Goal: Task Accomplishment & Management: Manage account settings

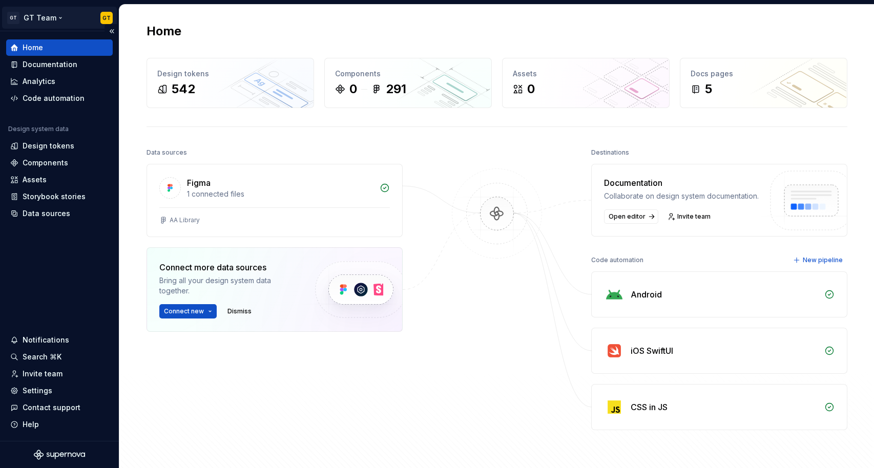
click at [57, 17] on html "GT GT Team GT Home Documentation Analytics Code automation Design system data D…" at bounding box center [437, 234] width 874 height 468
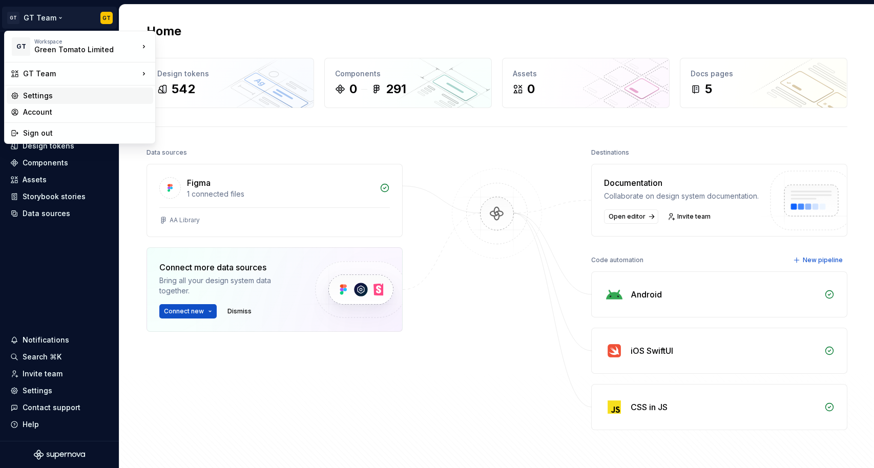
click at [38, 98] on div "Settings" at bounding box center [86, 96] width 126 height 10
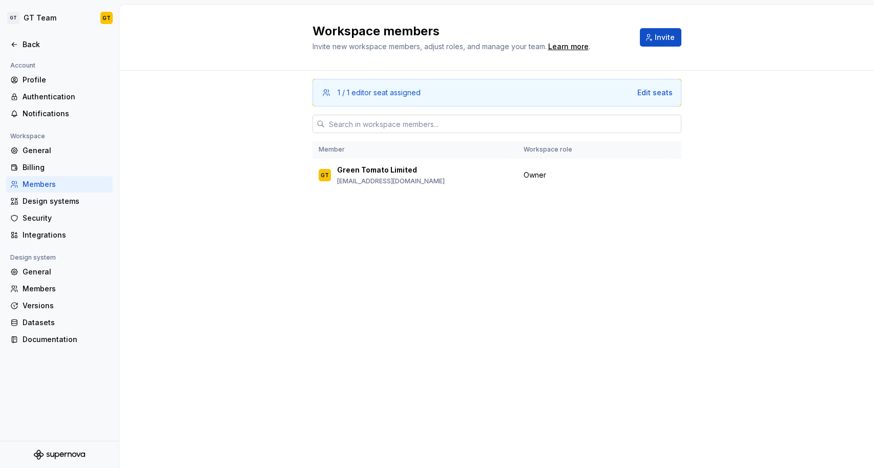
click at [419, 123] on input "text" at bounding box center [503, 124] width 356 height 18
click at [234, 161] on div "1 / 1 editor seat assigned Edit seats Member Workspace role GT Green Tomato Lim…" at bounding box center [496, 269] width 754 height 397
click at [31, 48] on div "Back" at bounding box center [66, 44] width 86 height 10
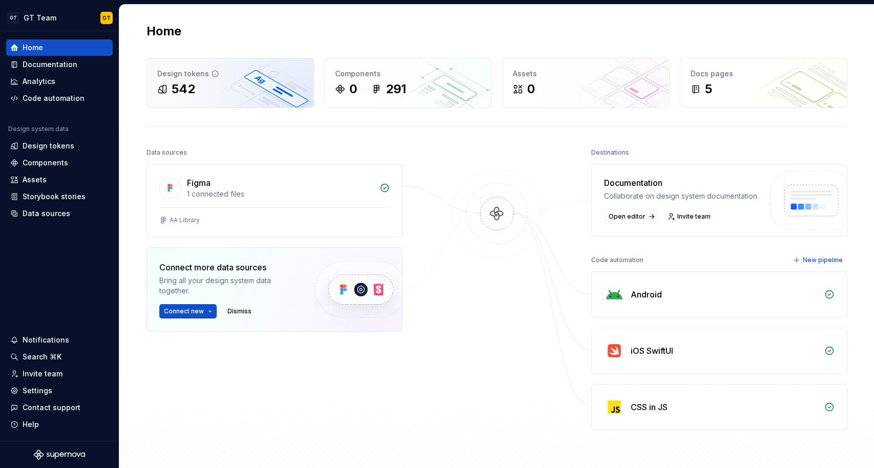
click at [215, 90] on div "542" at bounding box center [230, 89] width 146 height 16
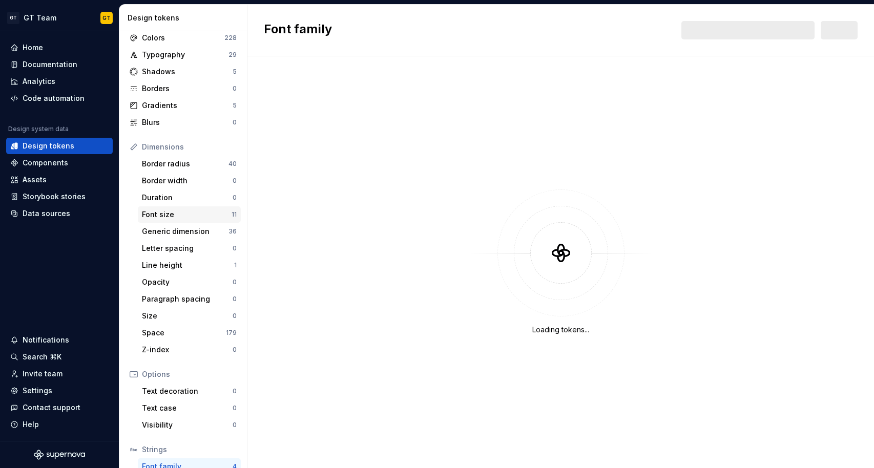
scroll to position [93, 0]
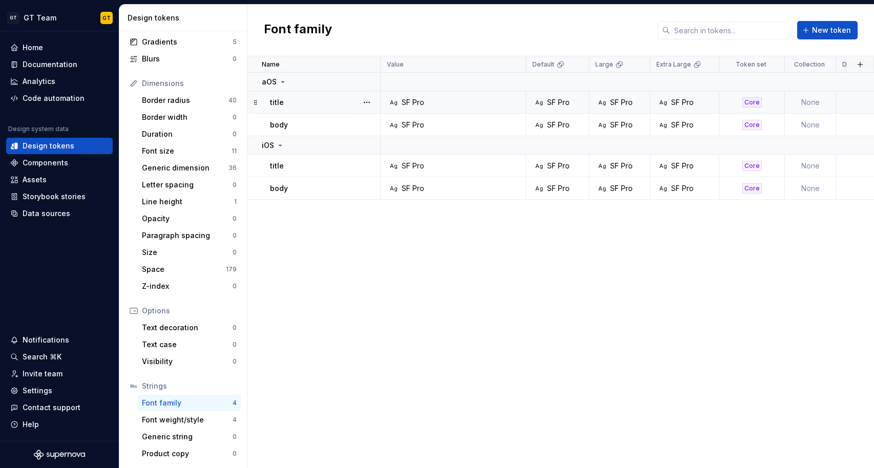
click at [419, 102] on div "SF Pro" at bounding box center [412, 102] width 23 height 10
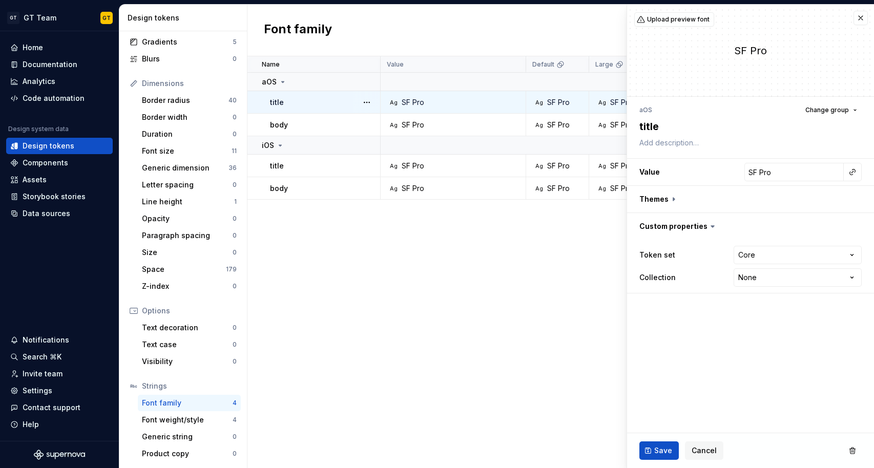
click at [320, 107] on div "title" at bounding box center [325, 102] width 110 height 10
type textarea "*"
click at [791, 170] on input "SF Pro" at bounding box center [793, 172] width 99 height 18
paste input "Robot"
type input "Roboto"
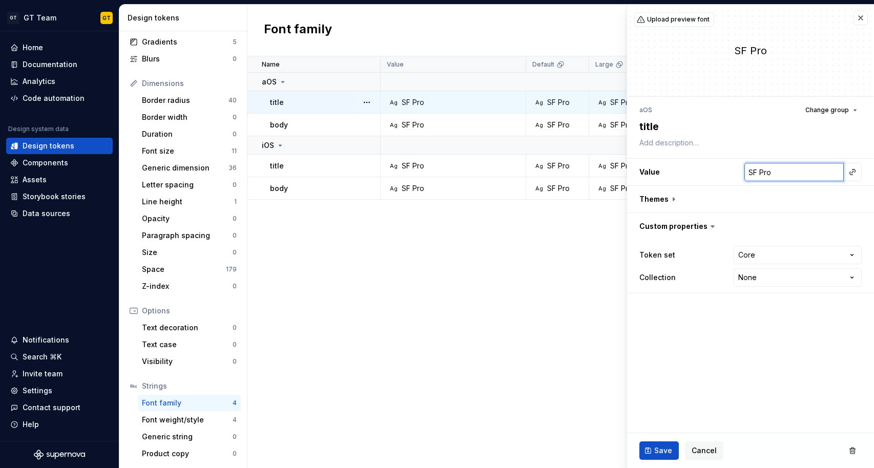
type textarea "*"
type input "Roboto"
click at [662, 448] on span "Save" at bounding box center [663, 450] width 18 height 10
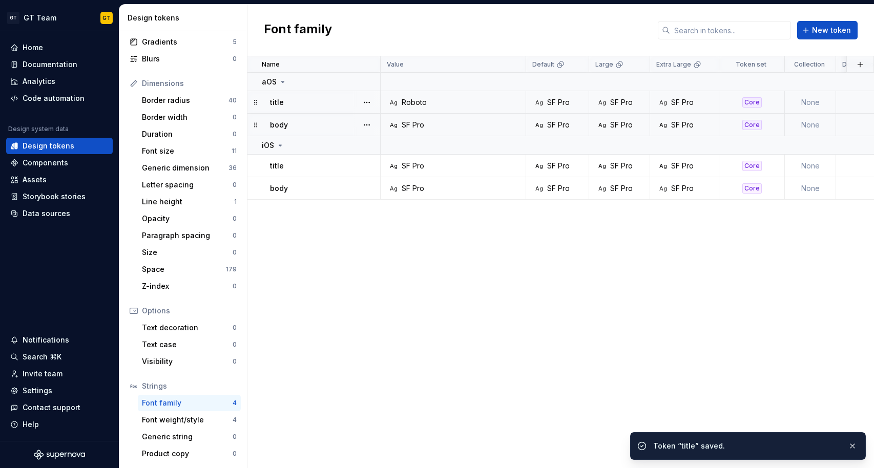
click at [331, 123] on div "body" at bounding box center [325, 125] width 110 height 10
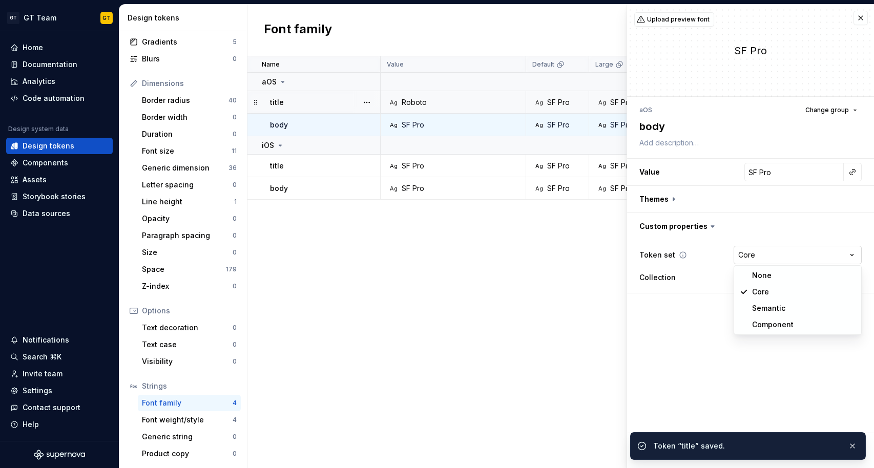
click at [760, 254] on html "GT GT Team GT Home Documentation Analytics Code automation Design system data D…" at bounding box center [437, 234] width 874 height 468
type textarea "*"
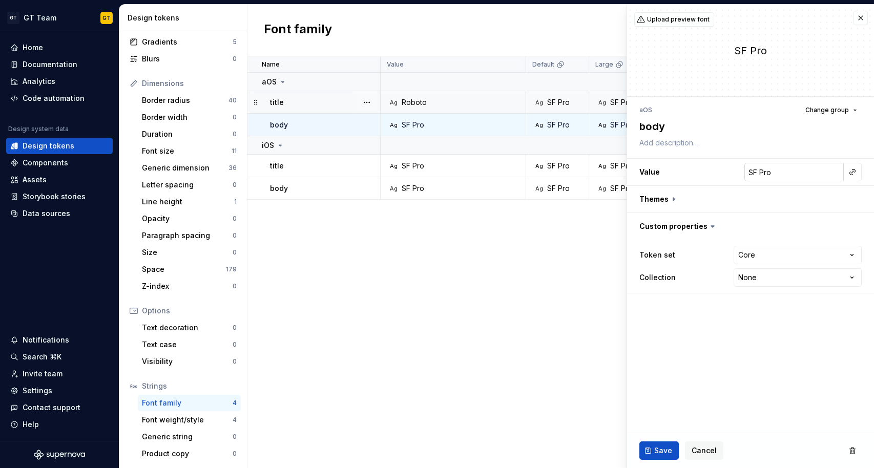
click at [777, 172] on input "SF Pro" at bounding box center [793, 172] width 99 height 18
paste input "Robot"
type textarea "*"
type input "Roboto"
click at [733, 337] on fieldset "Roboto aOS Change group body Value Roboto Themes Custom properties Token set Co…" at bounding box center [750, 236] width 247 height 463
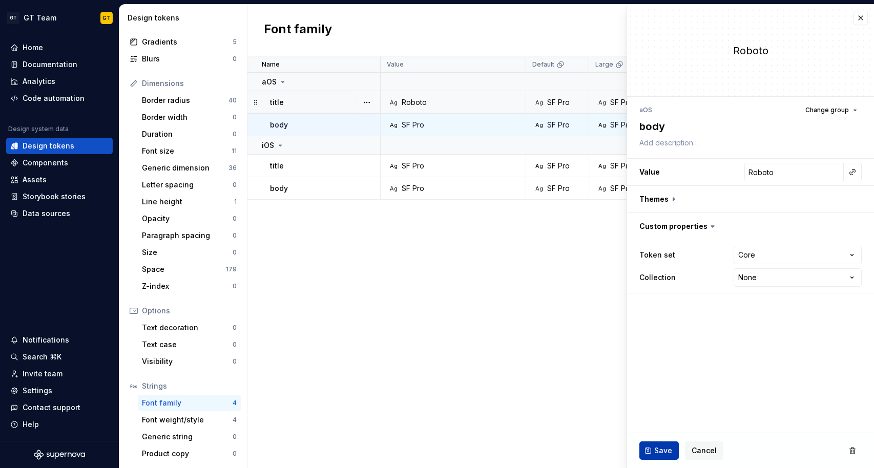
click at [665, 445] on span "Save" at bounding box center [663, 450] width 18 height 10
type textarea "*"
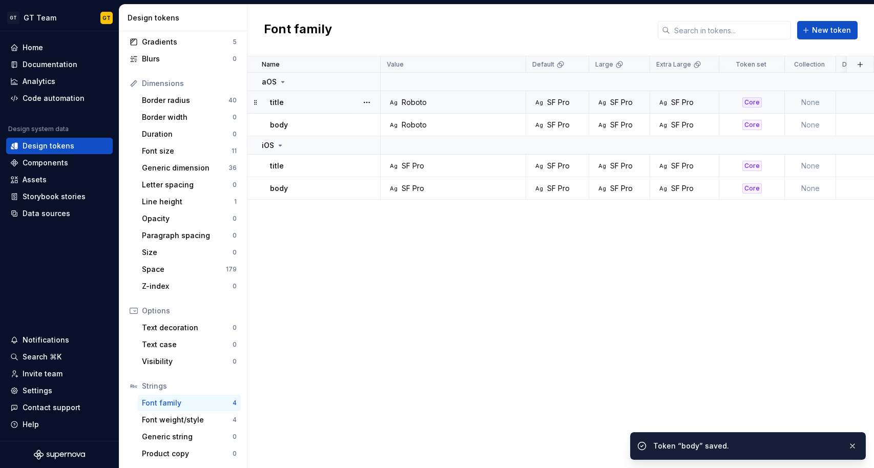
click at [403, 218] on div "Name Value Default Large Extra Large Token set Collection Description Last upda…" at bounding box center [560, 262] width 626 height 412
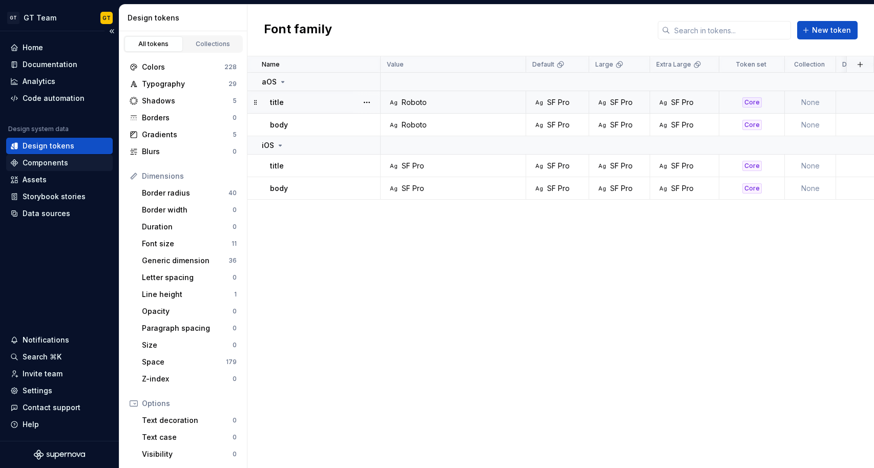
click at [65, 163] on div "Components" at bounding box center [46, 163] width 46 height 10
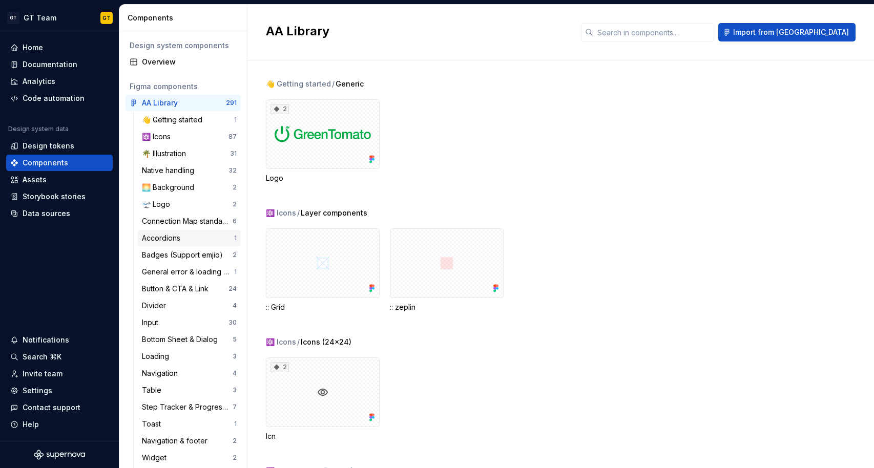
scroll to position [25, 0]
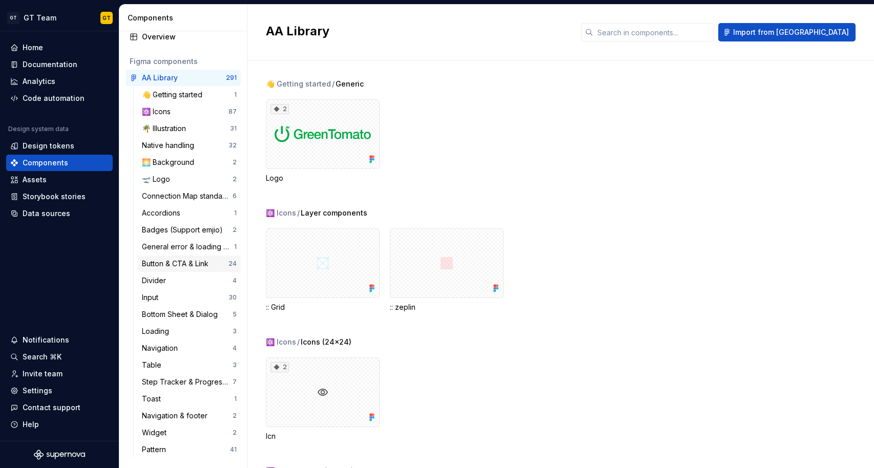
click at [177, 263] on div "Button & CTA & Link" at bounding box center [177, 264] width 71 height 10
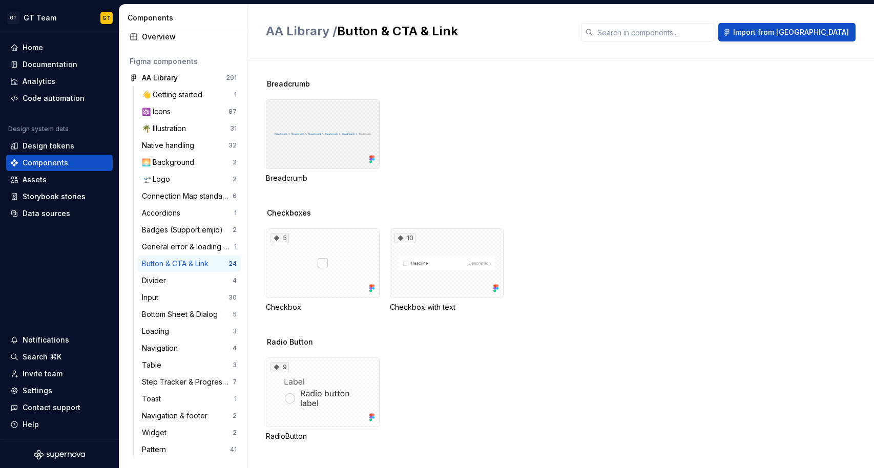
click at [329, 141] on div at bounding box center [323, 134] width 114 height 70
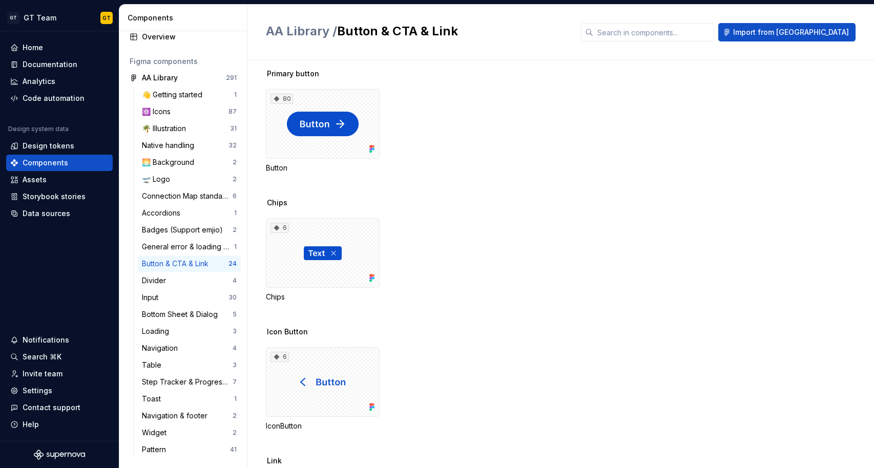
scroll to position [366, 0]
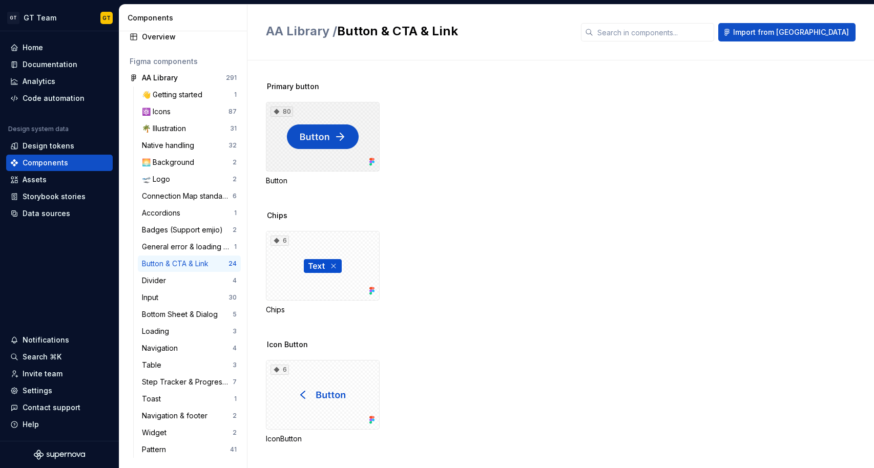
click at [315, 136] on div "80" at bounding box center [323, 137] width 114 height 70
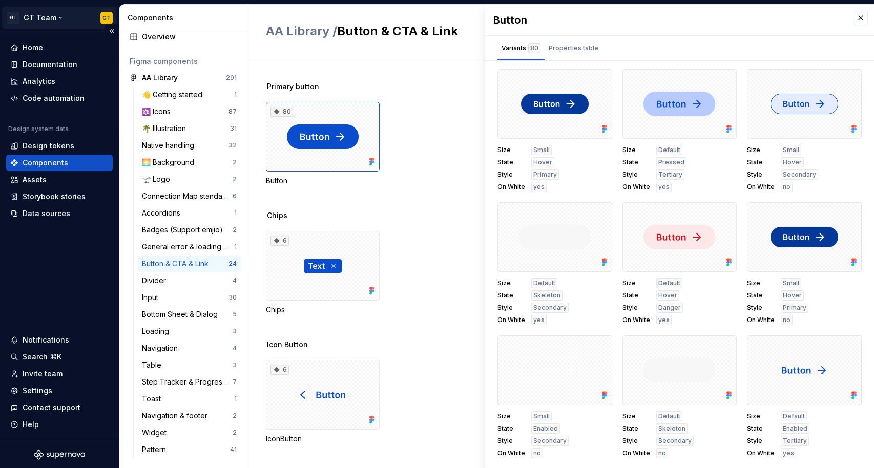
click at [54, 16] on html "GT GT Team GT Home Documentation Analytics Code automation Design system data D…" at bounding box center [437, 234] width 874 height 468
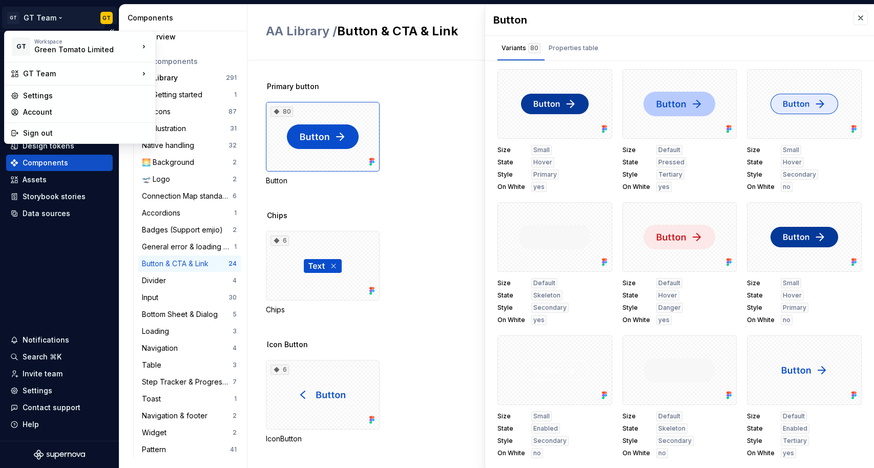
click at [54, 16] on html "GT GT Team GT Home Documentation Analytics Code automation Design system data D…" at bounding box center [437, 234] width 874 height 468
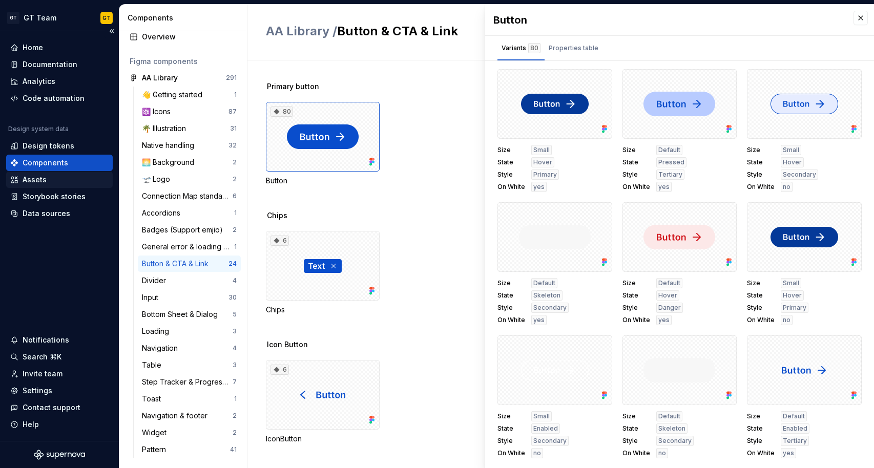
click at [50, 176] on div "Assets" at bounding box center [59, 180] width 98 height 10
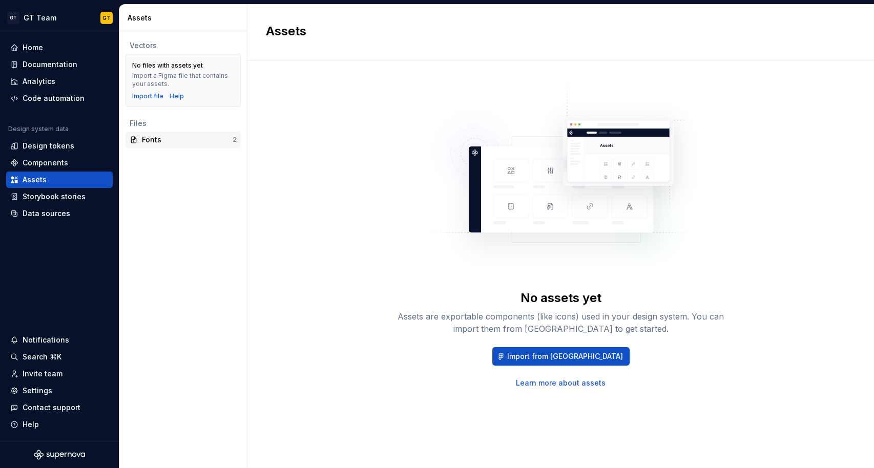
click at [165, 143] on div "Fonts" at bounding box center [187, 140] width 91 height 10
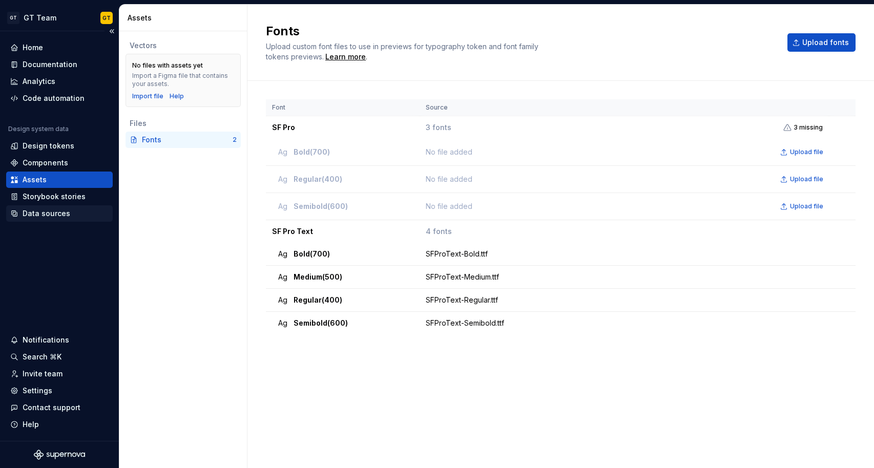
click at [65, 210] on div "Data sources" at bounding box center [47, 213] width 48 height 10
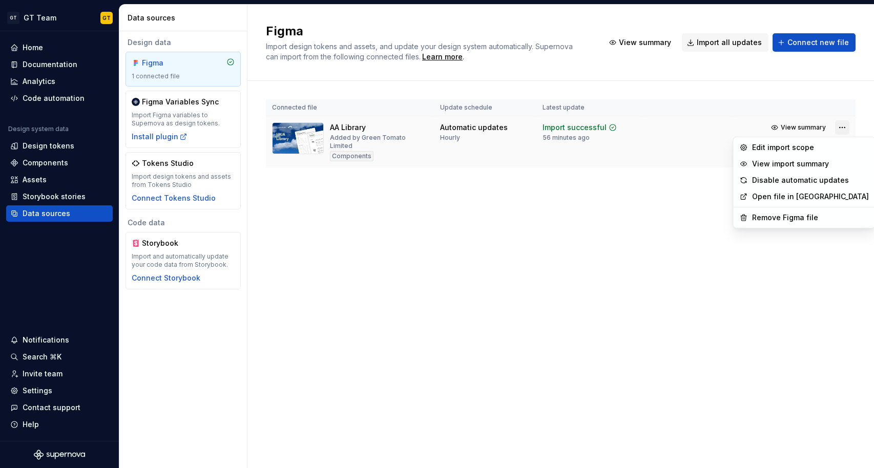
click at [843, 124] on html "GT GT Team GT Home Documentation Analytics Code automation Design system data D…" at bounding box center [437, 234] width 874 height 468
click at [598, 177] on html "GT GT Team GT Home Documentation Analytics Code automation Design system data D…" at bounding box center [437, 234] width 874 height 468
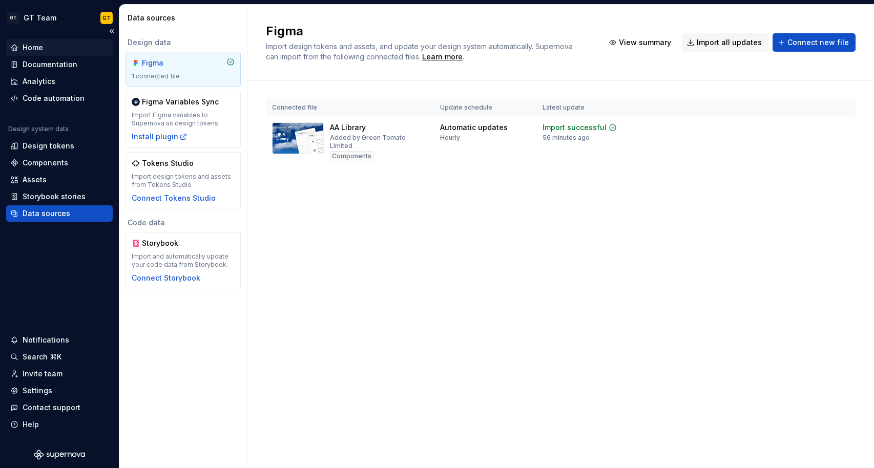
click at [70, 51] on div "Home" at bounding box center [59, 48] width 98 height 10
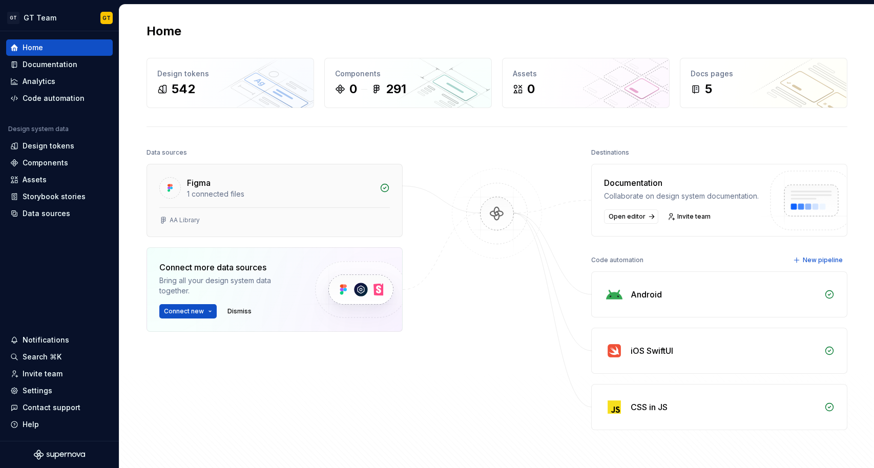
click at [354, 196] on div "1 connected files" at bounding box center [280, 194] width 186 height 10
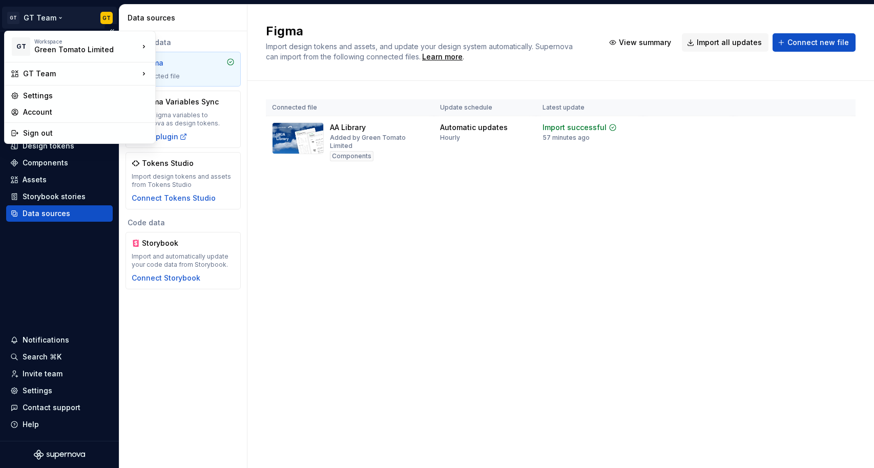
click at [34, 23] on html "GT GT Team GT Home Documentation Analytics Code automation Design system data D…" at bounding box center [437, 234] width 874 height 468
click at [73, 97] on div "Settings" at bounding box center [86, 96] width 126 height 10
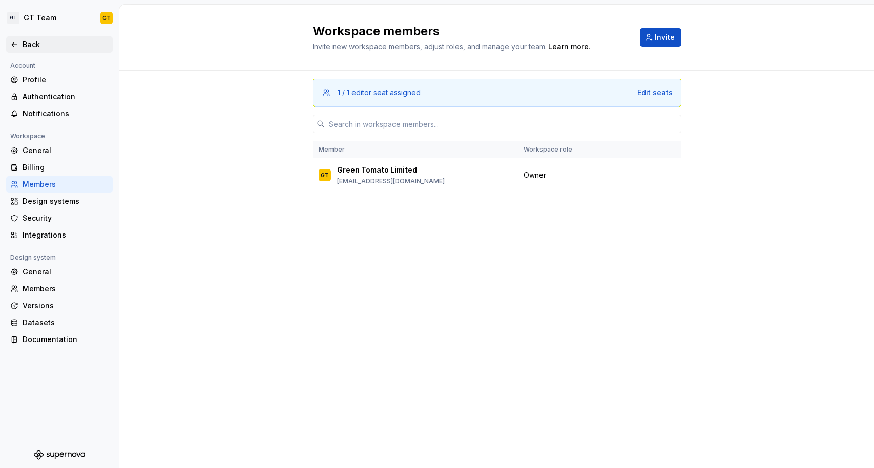
click at [37, 44] on div "Back" at bounding box center [66, 44] width 86 height 10
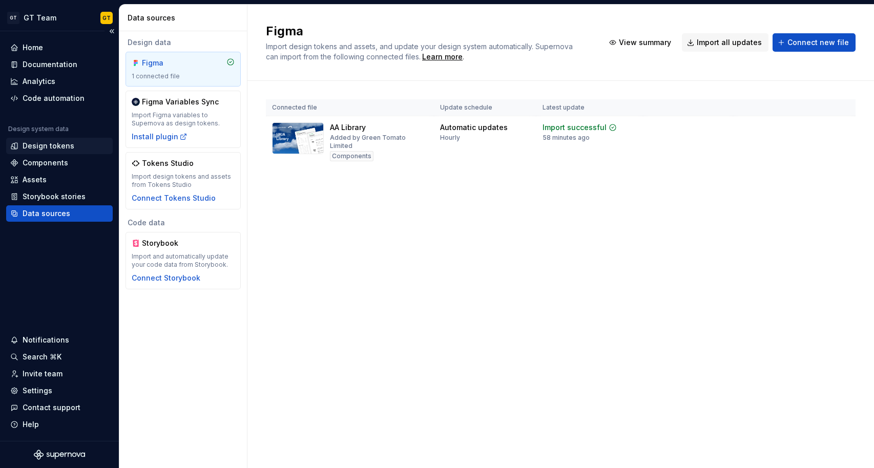
click at [54, 140] on div "Design tokens" at bounding box center [59, 146] width 107 height 16
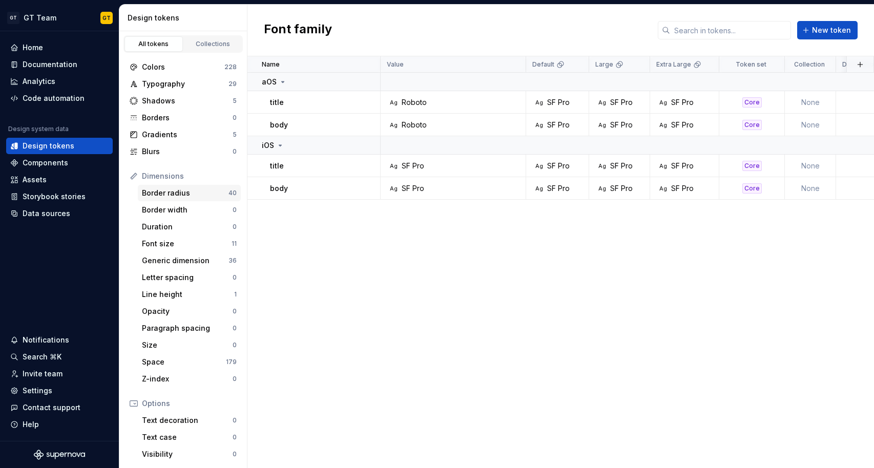
click at [189, 193] on div "Border radius" at bounding box center [185, 193] width 87 height 10
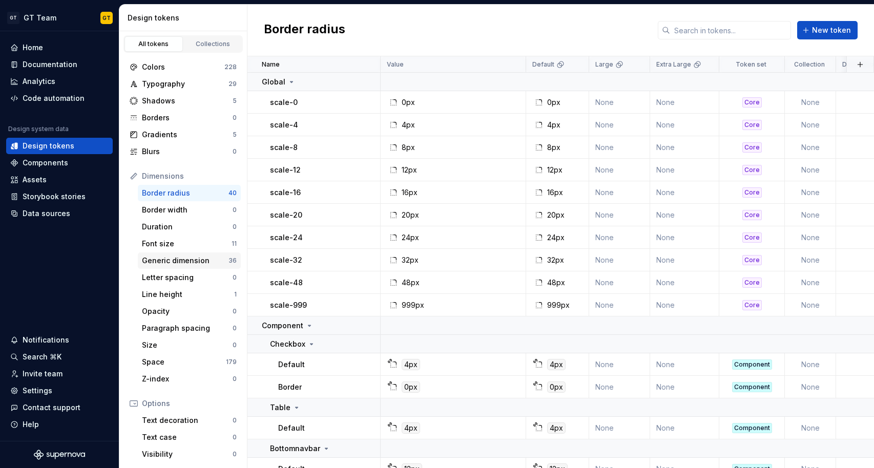
click at [200, 260] on div "Generic dimension" at bounding box center [185, 261] width 87 height 10
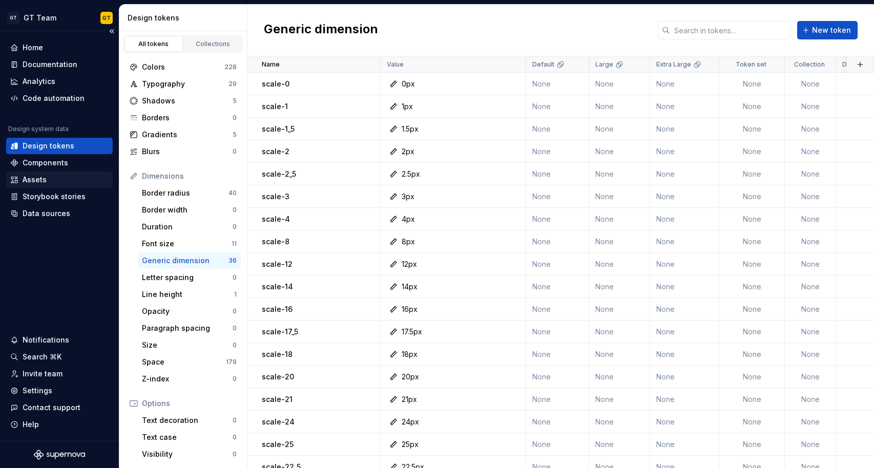
click at [37, 185] on div "Assets" at bounding box center [59, 180] width 107 height 16
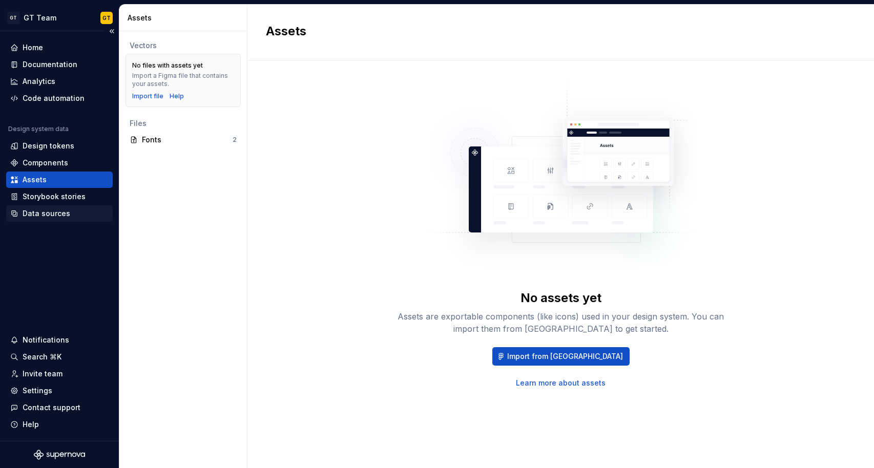
click at [47, 213] on div "Data sources" at bounding box center [47, 213] width 48 height 10
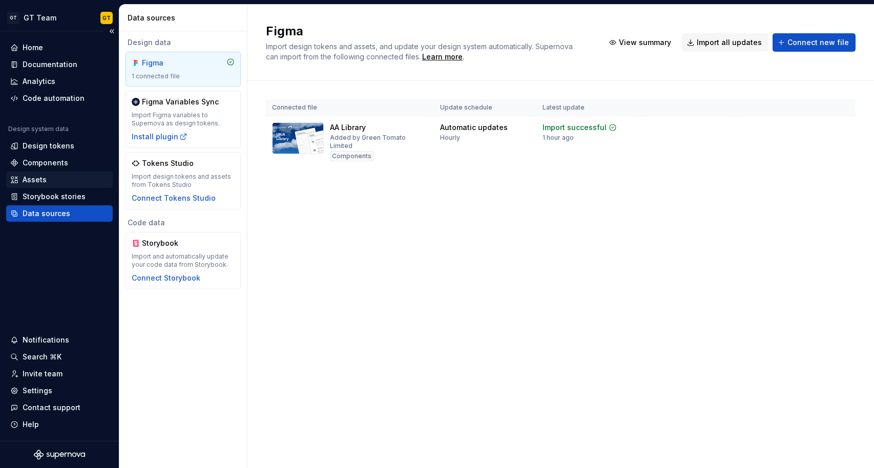
click at [49, 178] on div "Assets" at bounding box center [59, 180] width 98 height 10
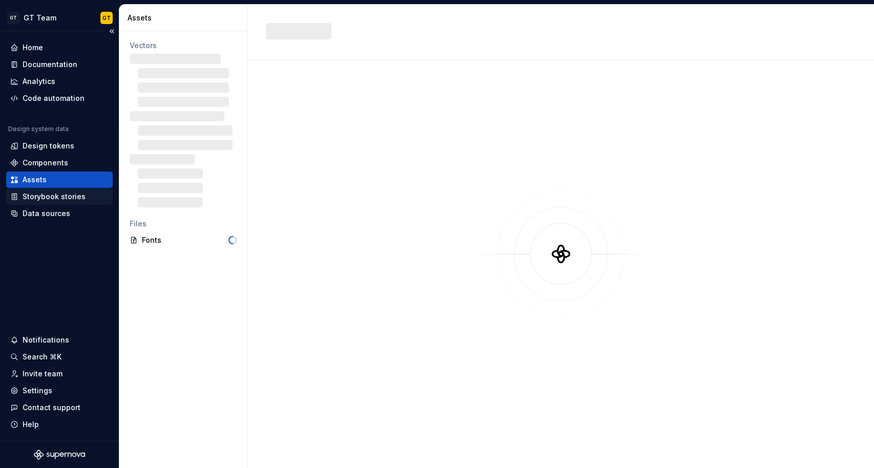
click at [54, 201] on div "Storybook stories" at bounding box center [54, 197] width 63 height 10
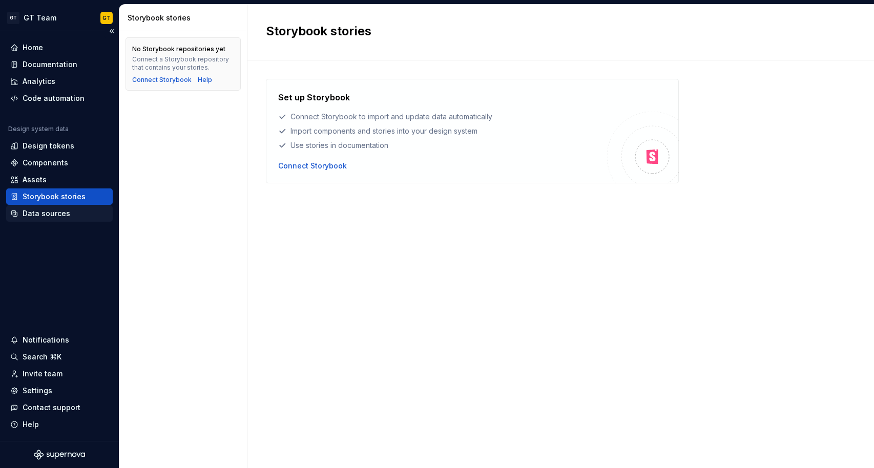
click at [47, 215] on div "Data sources" at bounding box center [47, 213] width 48 height 10
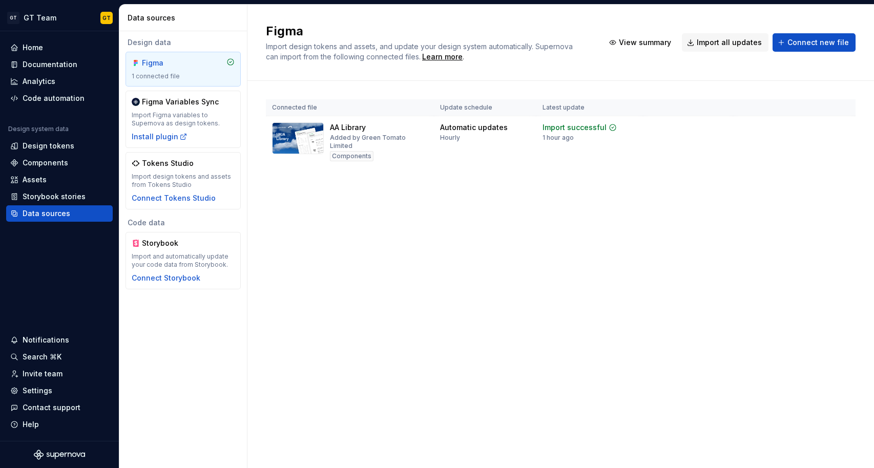
click at [198, 75] on div "1 connected file" at bounding box center [183, 76] width 103 height 8
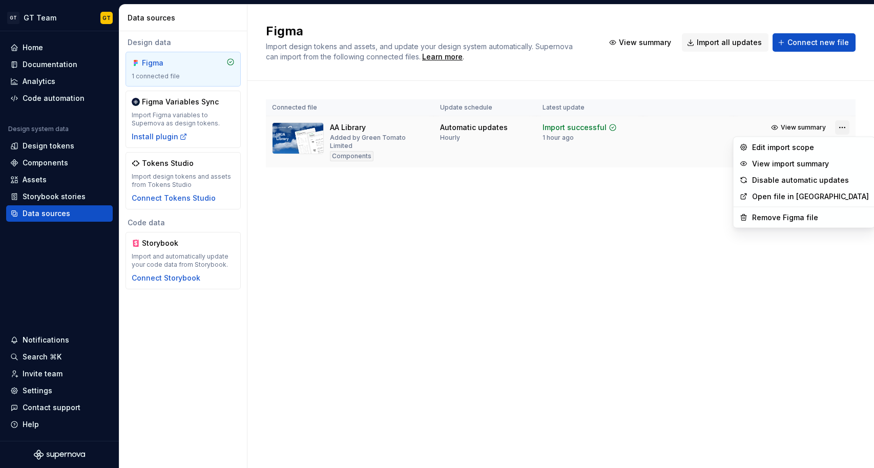
click at [842, 125] on html "GT GT Team GT Home Documentation Analytics Code automation Design system data D…" at bounding box center [437, 234] width 874 height 468
click at [619, 173] on html "GT GT Team GT Home Documentation Analytics Code automation Design system data D…" at bounding box center [437, 234] width 874 height 468
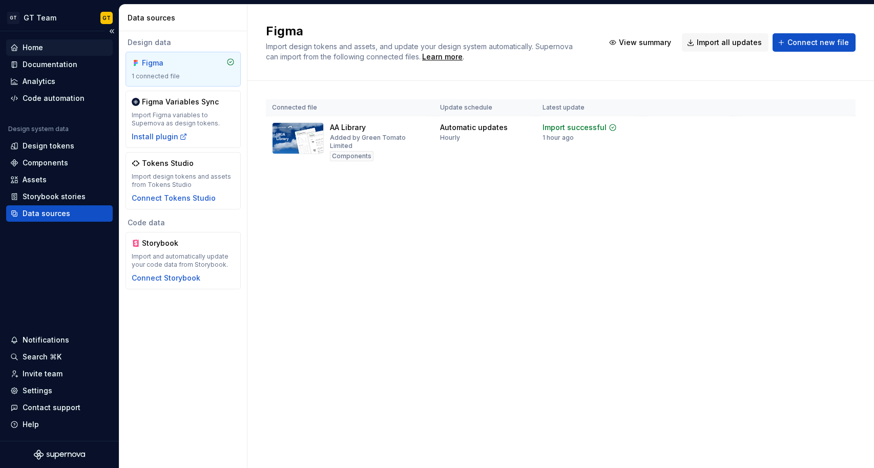
click at [26, 47] on div "Home" at bounding box center [33, 48] width 20 height 10
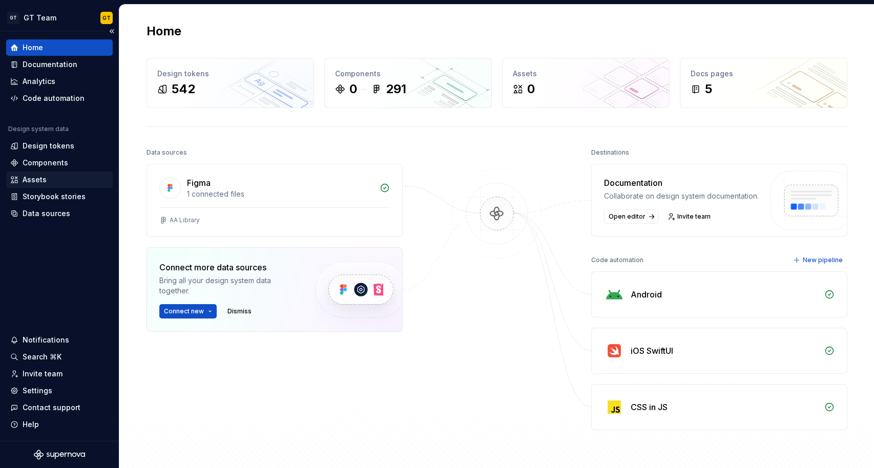
click at [52, 176] on div "Assets" at bounding box center [59, 180] width 98 height 10
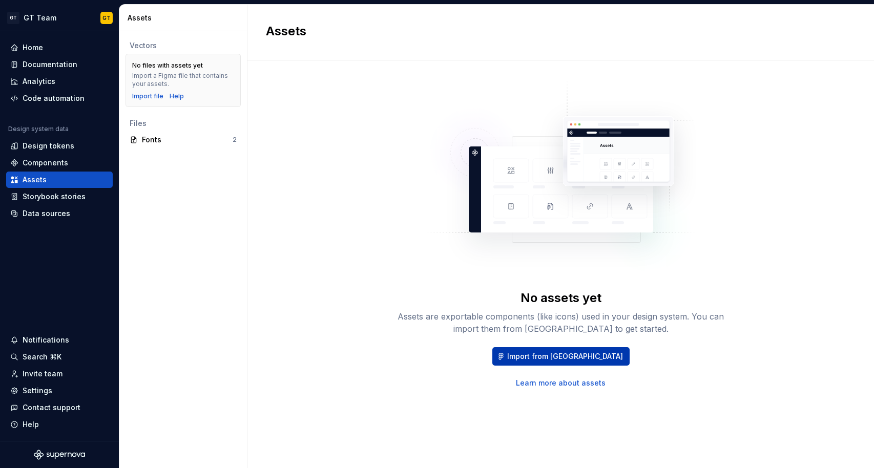
click at [549, 358] on span "Import from [GEOGRAPHIC_DATA]" at bounding box center [565, 356] width 116 height 10
click at [43, 210] on div "Data sources" at bounding box center [47, 213] width 48 height 10
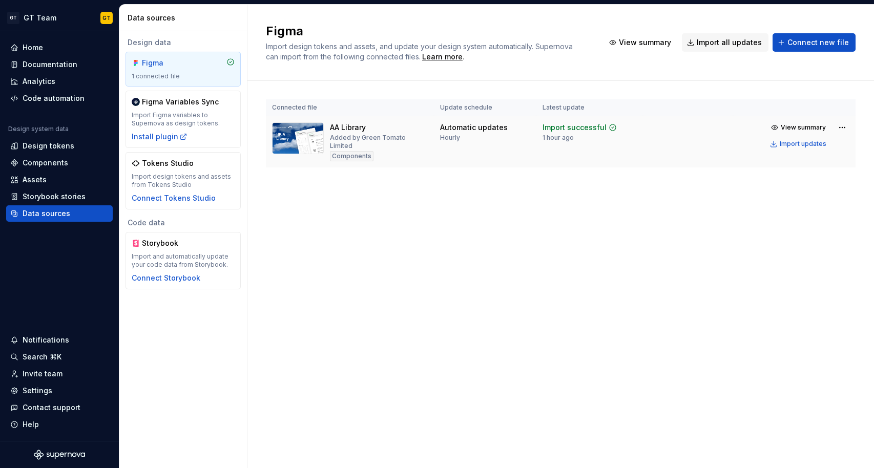
click at [505, 144] on td "Automatic updates Hourly" at bounding box center [485, 142] width 102 height 52
click at [841, 123] on html "GT GT Team GT Home Documentation Analytics Code automation Design system data D…" at bounding box center [437, 234] width 874 height 468
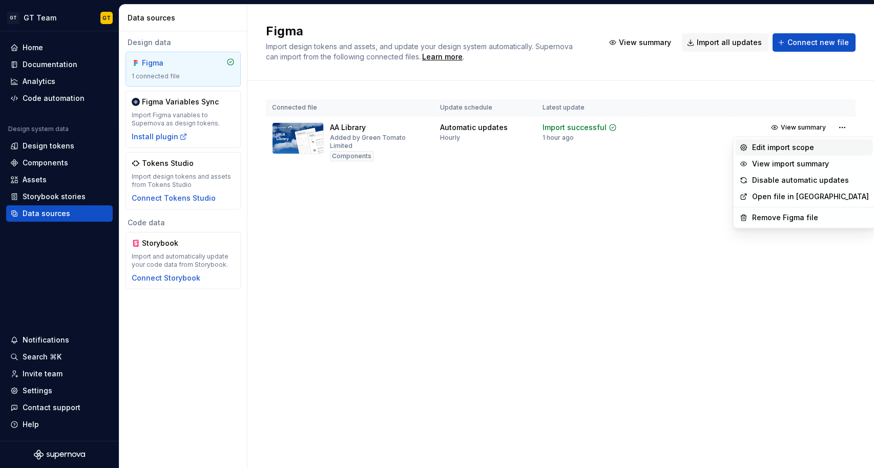
click at [825, 147] on div "Edit import scope" at bounding box center [810, 147] width 117 height 10
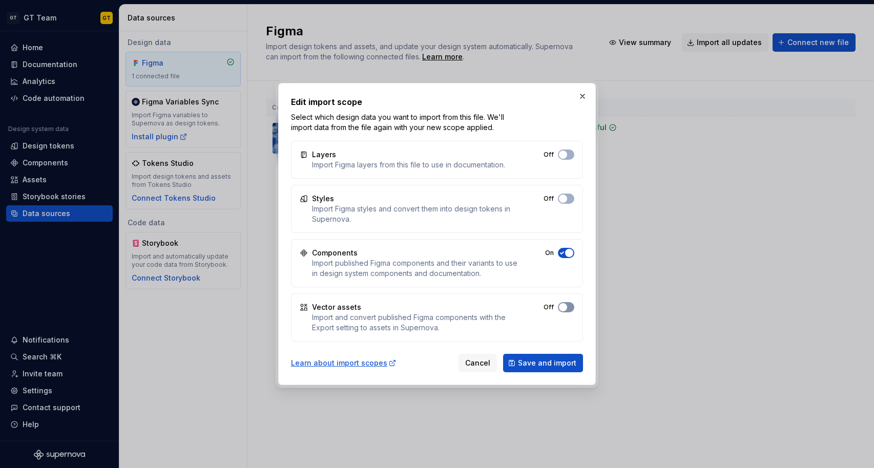
click at [568, 160] on button "Off" at bounding box center [566, 155] width 16 height 10
click at [544, 361] on span "Save and import" at bounding box center [547, 363] width 58 height 10
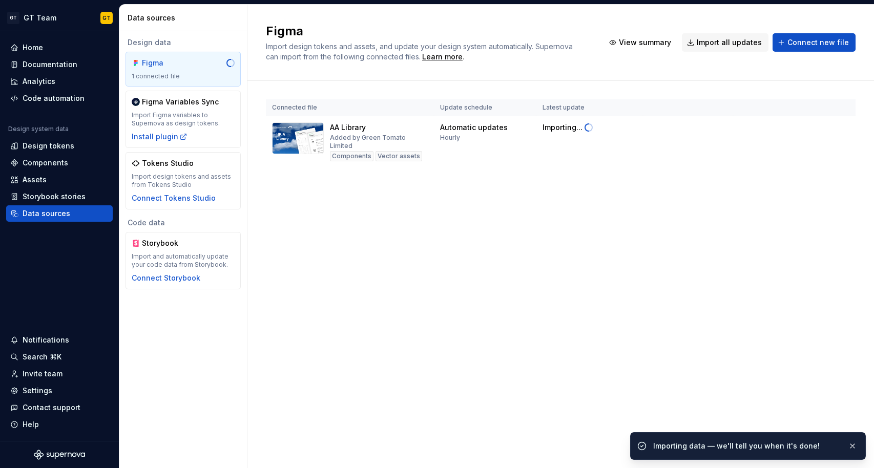
click at [584, 219] on div "Figma Import design tokens and assets, and update your design system automatica…" at bounding box center [560, 236] width 626 height 463
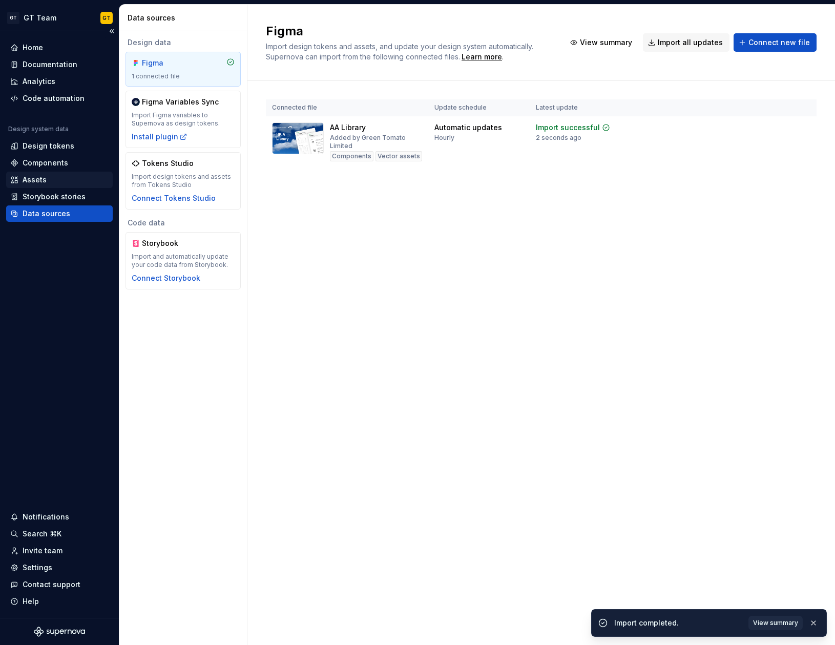
click at [43, 182] on div "Assets" at bounding box center [35, 180] width 24 height 10
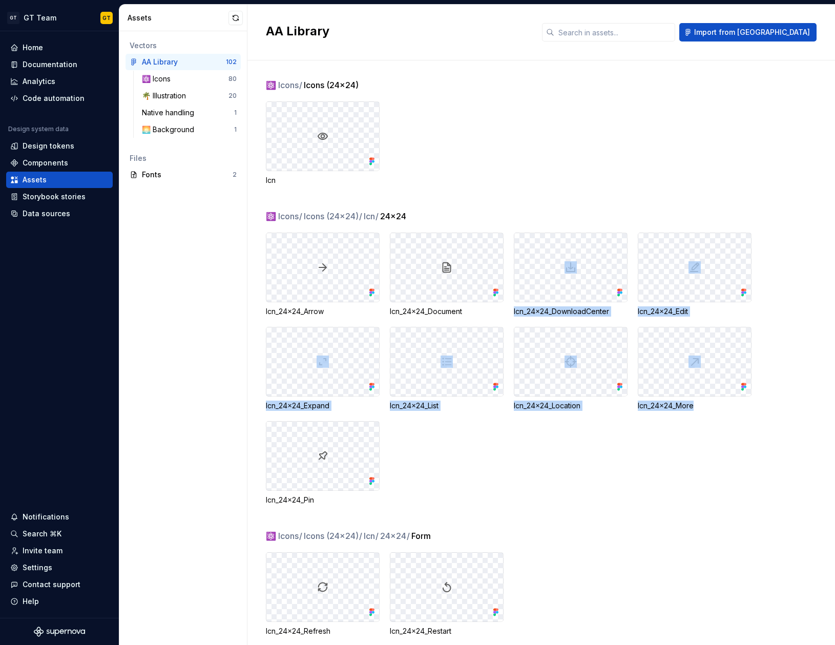
drag, startPoint x: 606, startPoint y: 429, endPoint x: 663, endPoint y: 474, distance: 72.2
click at [663, 468] on div "Icn_24x24_Arrow Icn_24x24_Document Icn_24x24_DownloadCenter Icn_24x24_Edit Icn_…" at bounding box center [550, 368] width 569 height 272
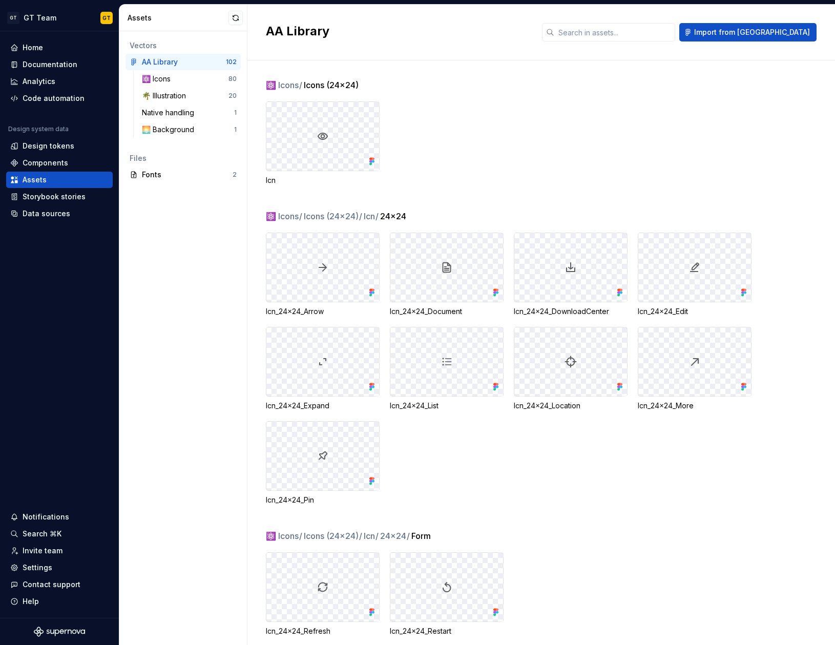
click at [648, 468] on div "Icn_24x24_Arrow Icn_24x24_Document Icn_24x24_DownloadCenter Icn_24x24_Edit Icn_…" at bounding box center [550, 368] width 569 height 272
click at [201, 127] on div "🌅 Background" at bounding box center [188, 129] width 92 height 10
click at [200, 111] on div "Native handling" at bounding box center [188, 113] width 92 height 10
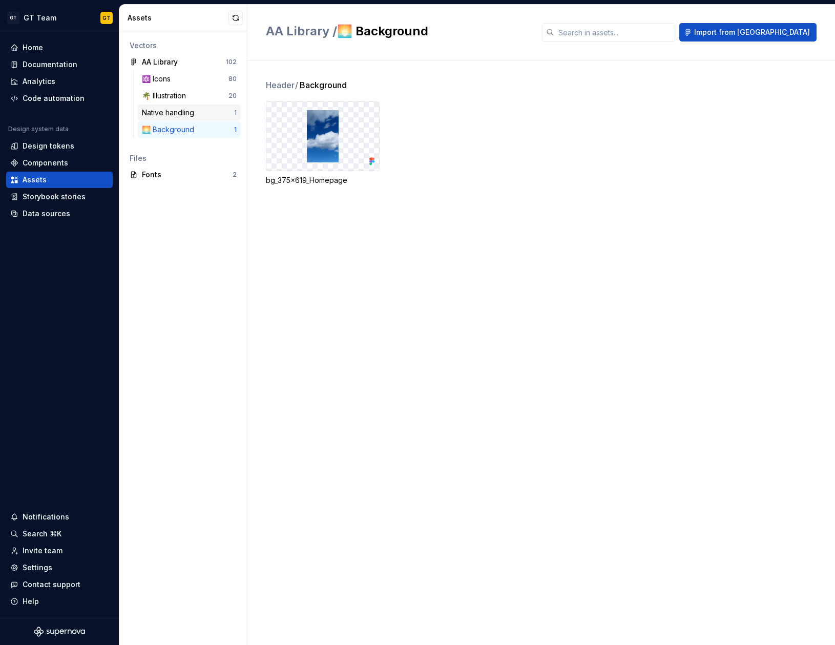
click at [215, 110] on div "Native handling" at bounding box center [188, 113] width 92 height 10
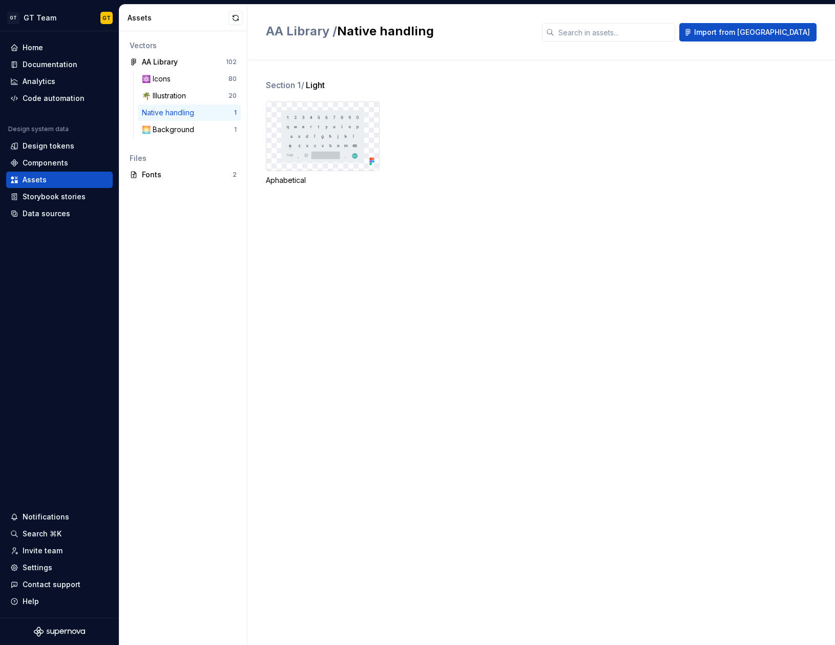
click at [306, 122] on img at bounding box center [322, 136] width 82 height 52
click at [295, 124] on img at bounding box center [322, 136] width 82 height 52
click at [184, 105] on div "Native handling 1" at bounding box center [189, 112] width 103 height 16
click at [55, 211] on div "Data sources" at bounding box center [47, 213] width 48 height 10
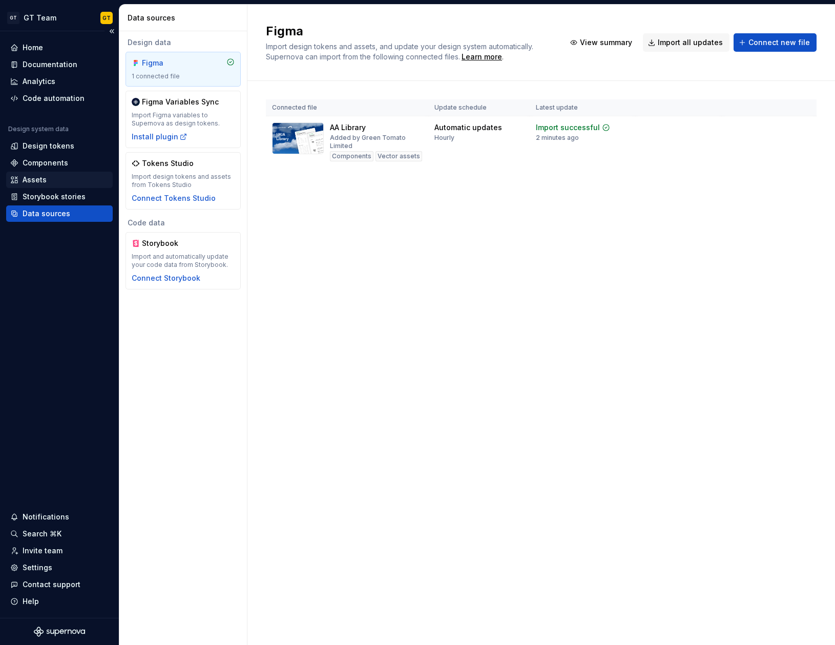
click at [52, 179] on div "Assets" at bounding box center [59, 180] width 98 height 10
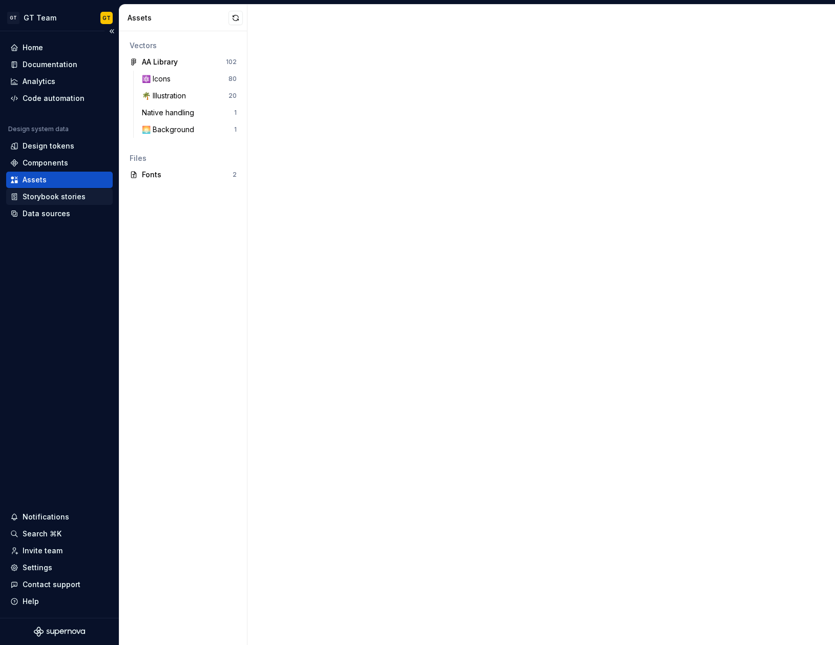
click at [71, 196] on div "Storybook stories" at bounding box center [54, 197] width 63 height 10
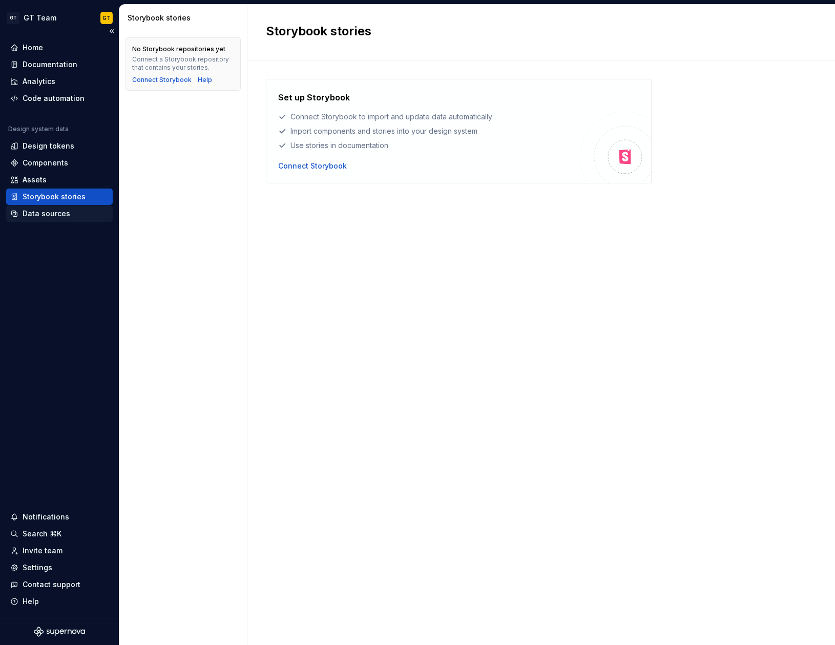
click at [68, 214] on div "Data sources" at bounding box center [59, 213] width 98 height 10
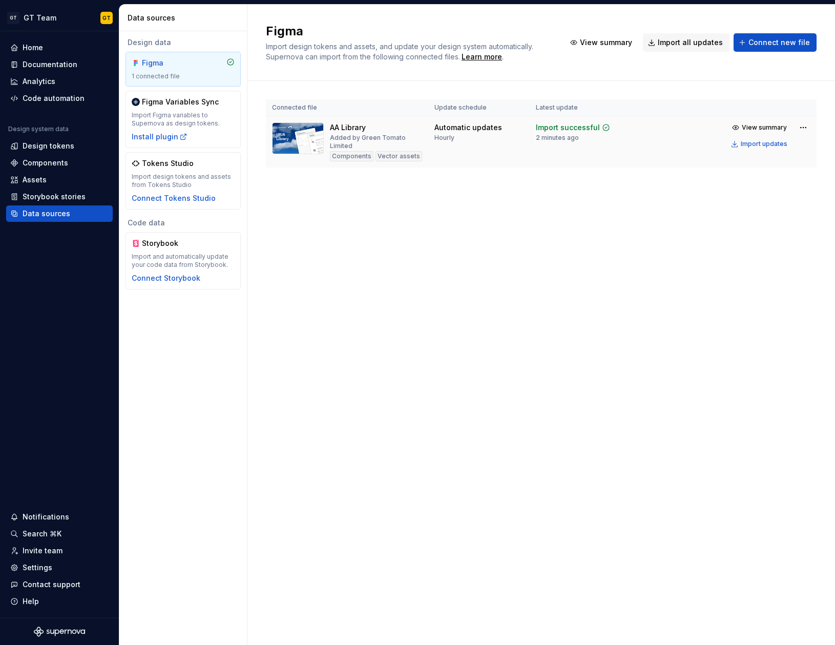
click at [594, 151] on td "Import successful 2 minutes ago" at bounding box center [581, 142] width 105 height 52
click at [187, 72] on div "1 connected file" at bounding box center [183, 76] width 103 height 8
click at [48, 160] on div "Components" at bounding box center [46, 163] width 46 height 10
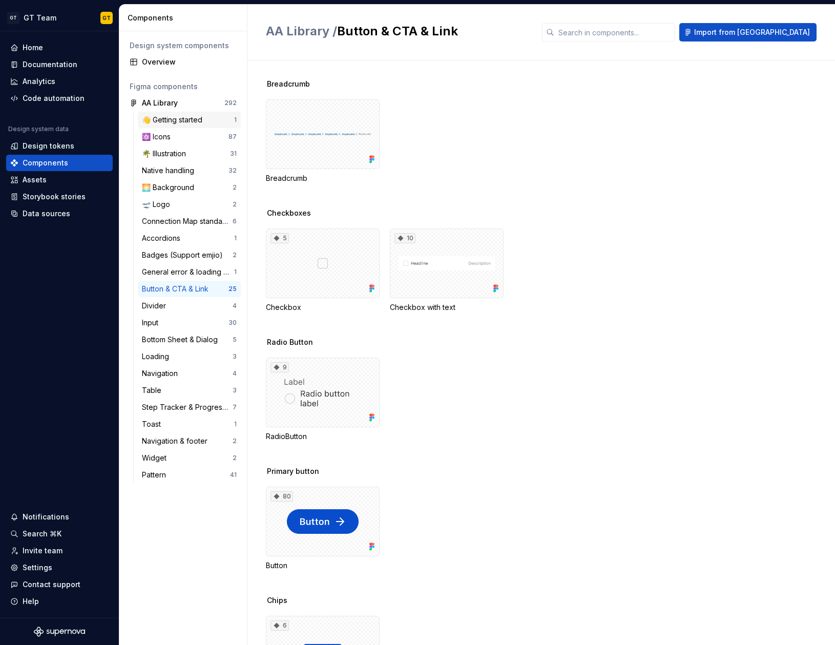
click at [195, 119] on div "👋 Getting started" at bounding box center [174, 120] width 65 height 10
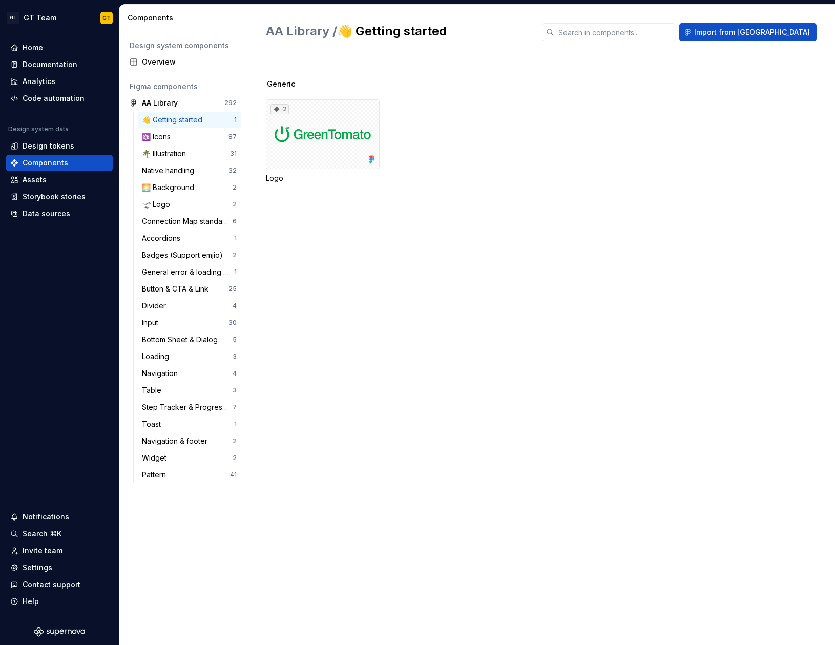
click at [355, 238] on div "Generic 2 Logo" at bounding box center [550, 352] width 569 height 584
click at [186, 139] on div "⚛️ Icons" at bounding box center [185, 137] width 87 height 10
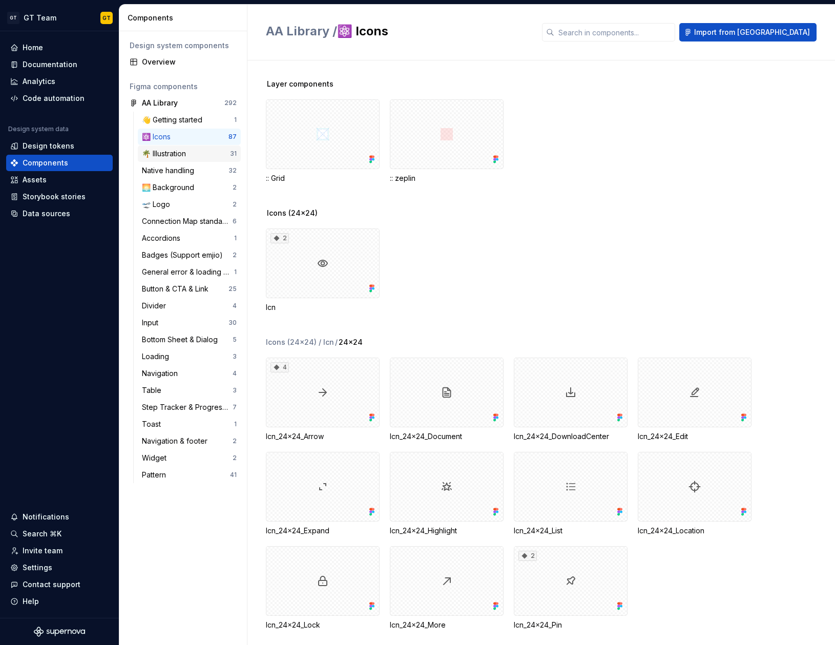
click at [197, 160] on div "🌴 Illustration 31" at bounding box center [189, 153] width 103 height 16
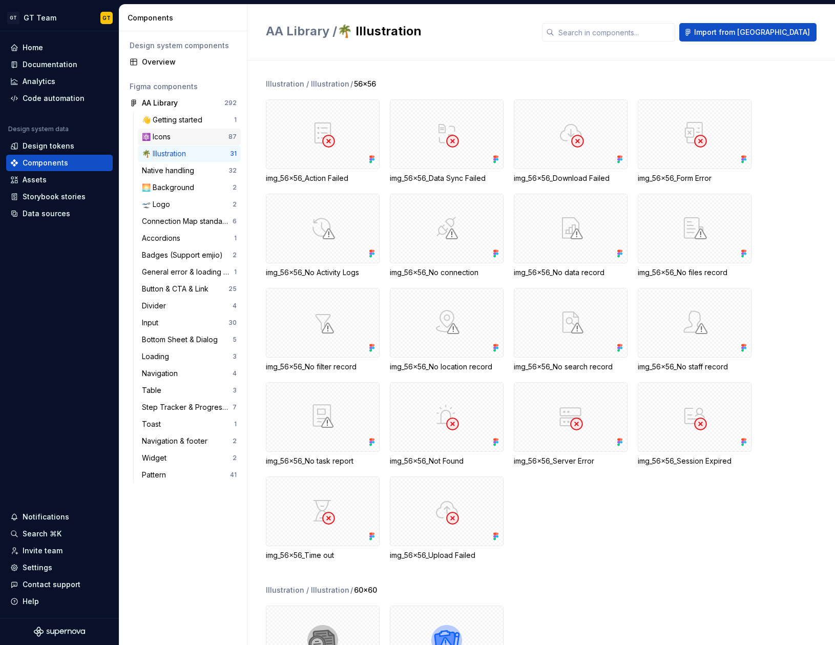
click at [190, 134] on div "⚛️ Icons" at bounding box center [185, 137] width 87 height 10
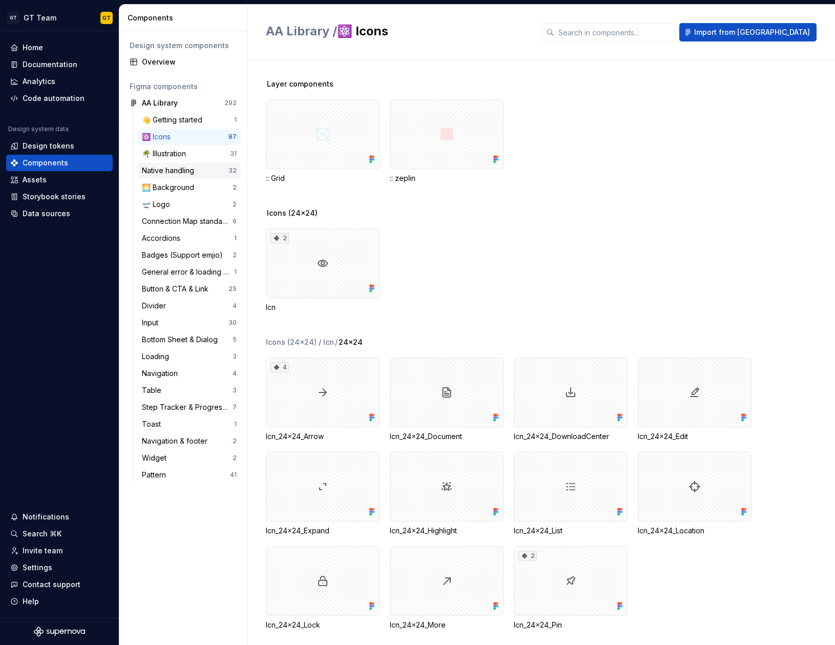
click at [192, 163] on div "Native handling 32" at bounding box center [189, 170] width 103 height 16
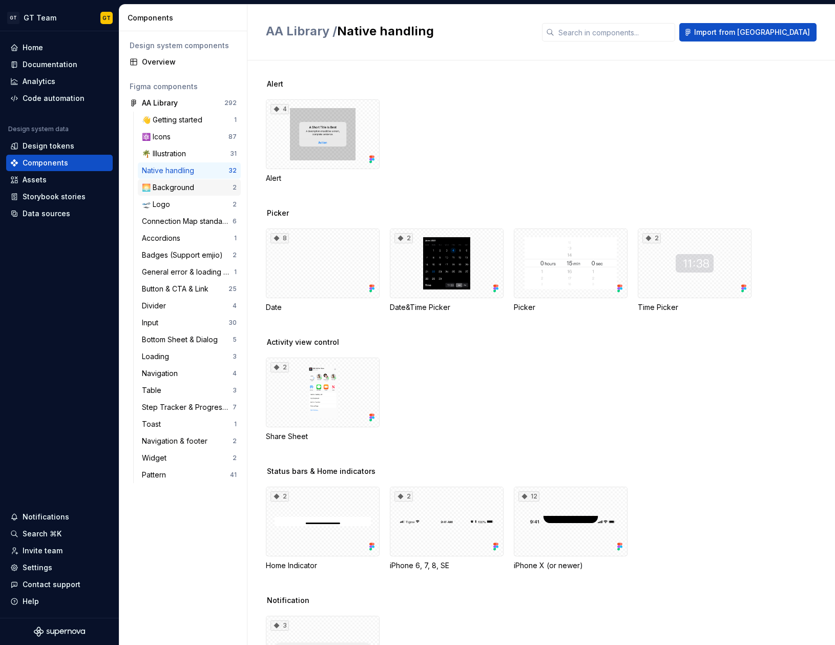
click at [193, 179] on div "🌅 Background 2" at bounding box center [189, 187] width 103 height 16
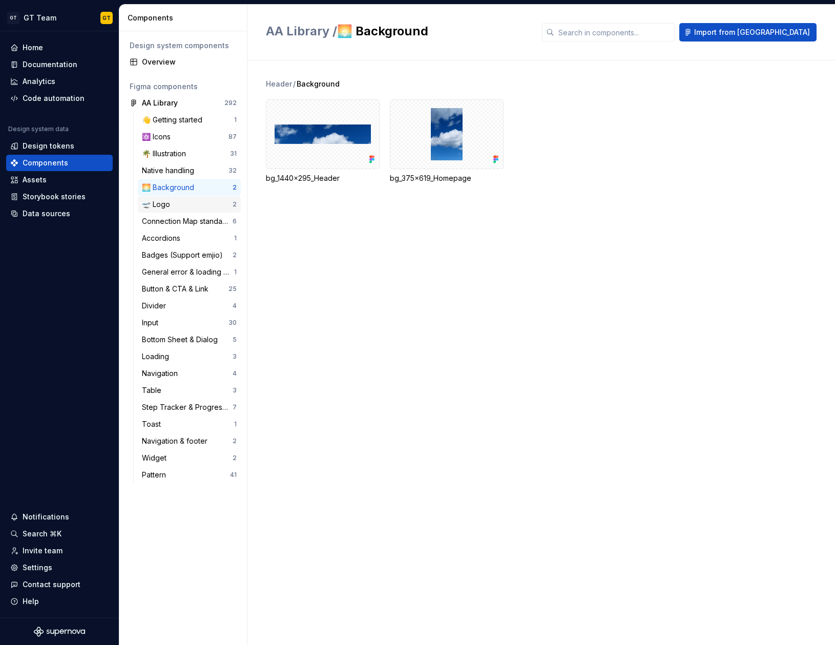
click at [202, 207] on div "🛫 Logo" at bounding box center [187, 204] width 91 height 10
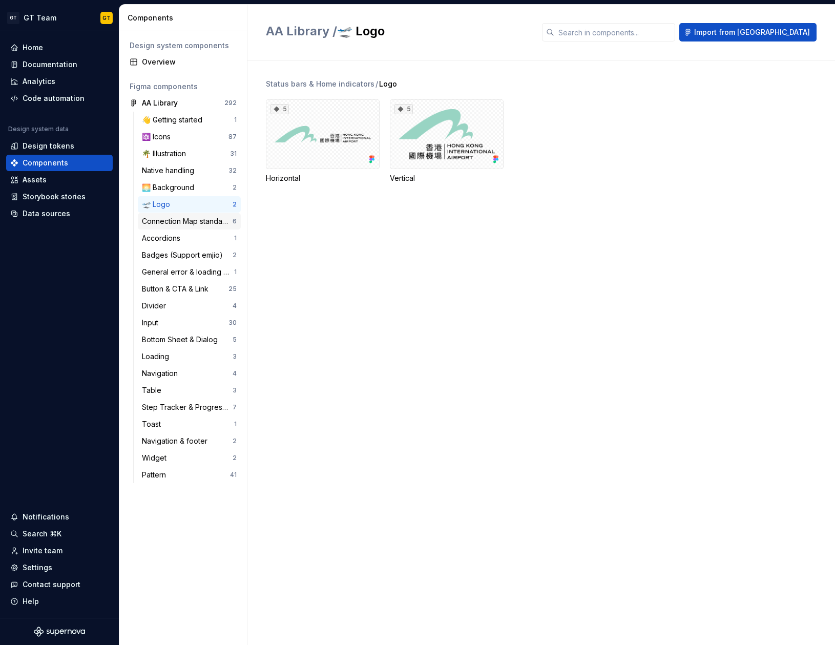
click at [201, 225] on div "Connection Map standard" at bounding box center [187, 221] width 91 height 10
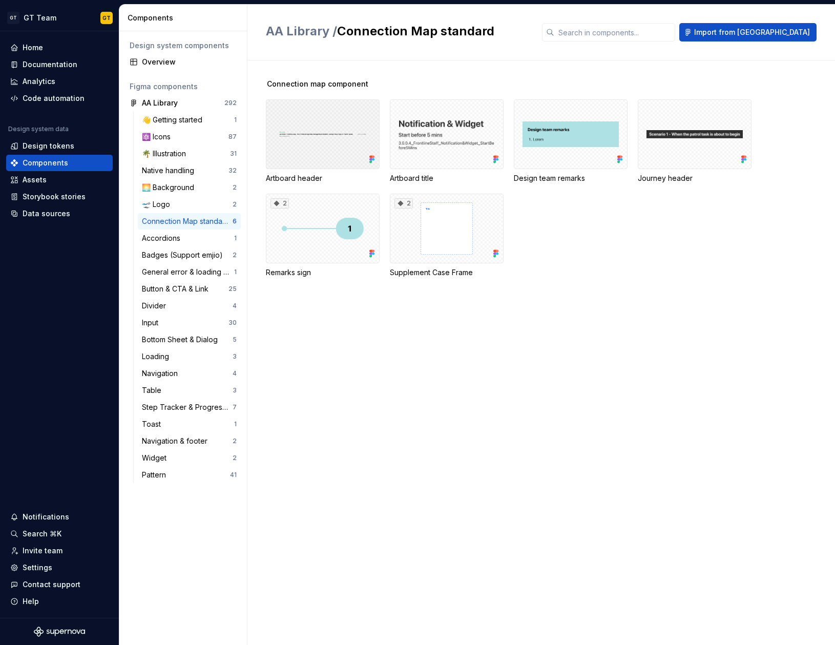
click at [325, 146] on div at bounding box center [323, 134] width 114 height 70
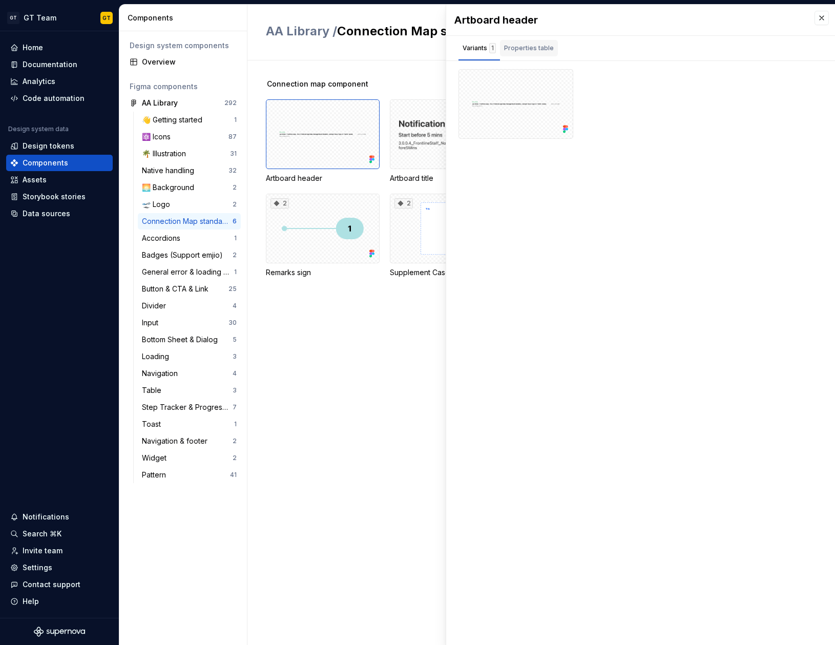
click at [543, 45] on div "Properties table" at bounding box center [529, 48] width 50 height 10
click at [492, 52] on div "1" at bounding box center [492, 48] width 7 height 10
click at [821, 18] on button "button" at bounding box center [821, 18] width 14 height 14
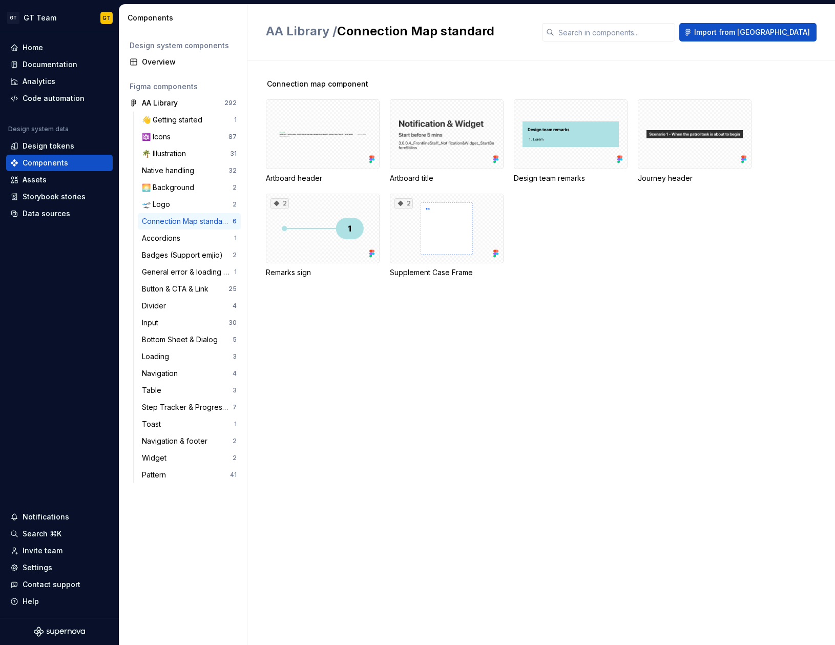
click at [165, 222] on div "Connection Map standard" at bounding box center [187, 221] width 91 height 10
click at [193, 240] on div "Accordions" at bounding box center [188, 238] width 92 height 10
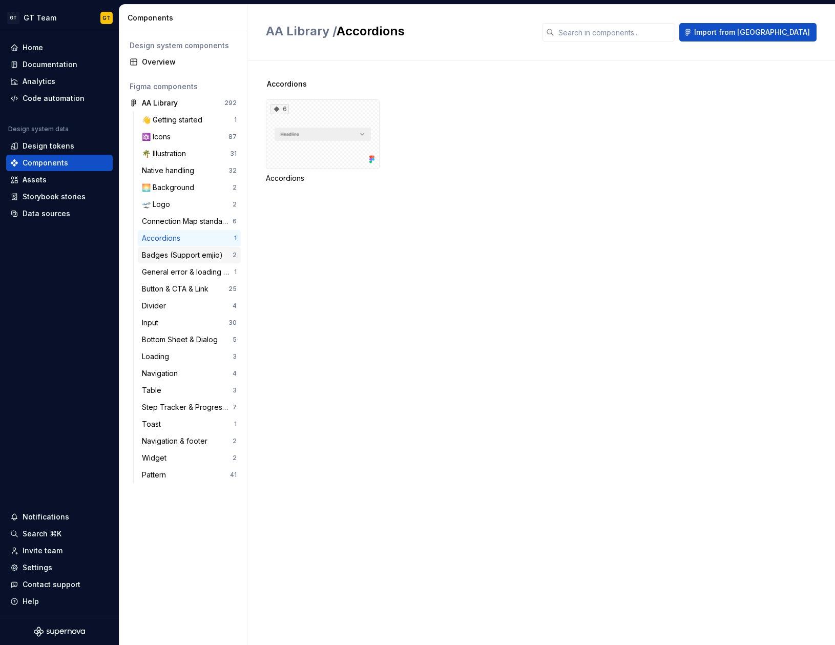
click at [195, 254] on div "Badges (Support emjio)" at bounding box center [184, 255] width 85 height 10
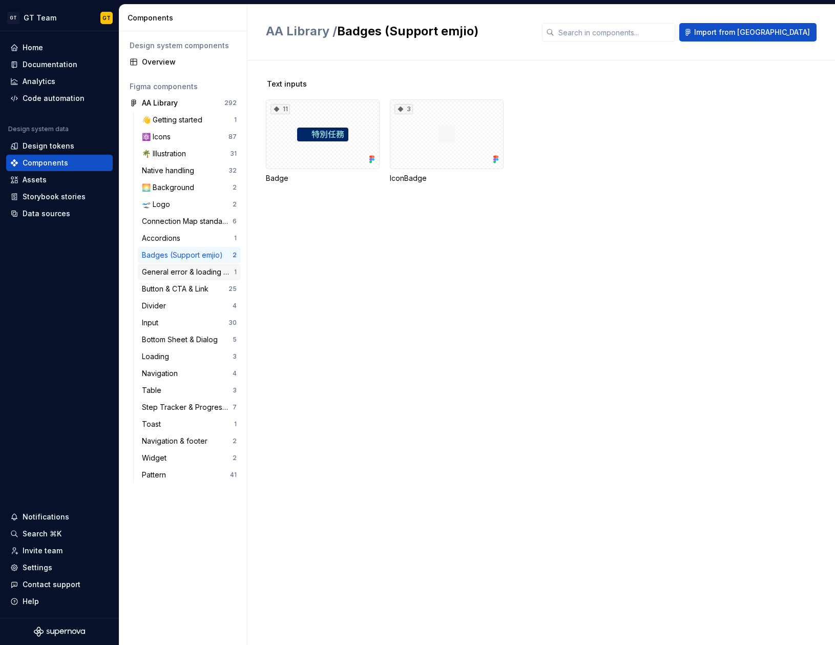
click at [194, 272] on div "General error & loading handling" at bounding box center [188, 272] width 92 height 10
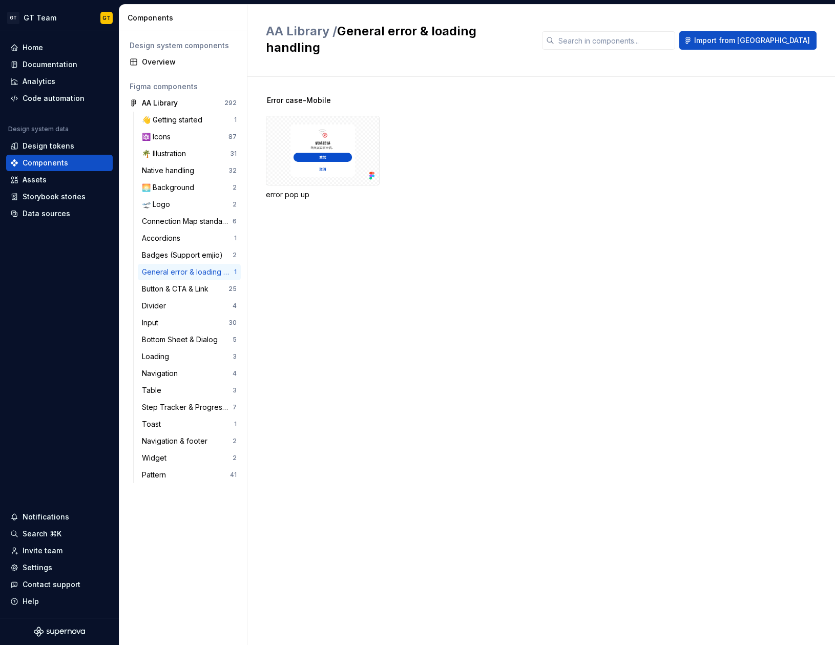
click at [322, 308] on div "Error case-Mobile error pop up" at bounding box center [550, 361] width 569 height 568
click at [478, 156] on div "error pop up" at bounding box center [550, 158] width 569 height 84
click at [62, 207] on div "Data sources" at bounding box center [59, 213] width 107 height 16
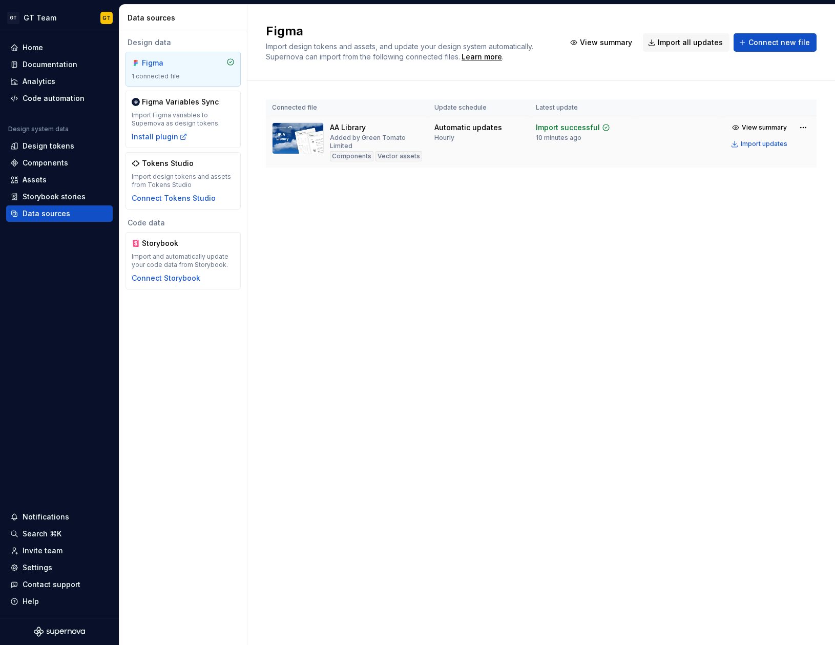
click at [553, 155] on td "Import successful 10 minutes ago" at bounding box center [581, 142] width 105 height 52
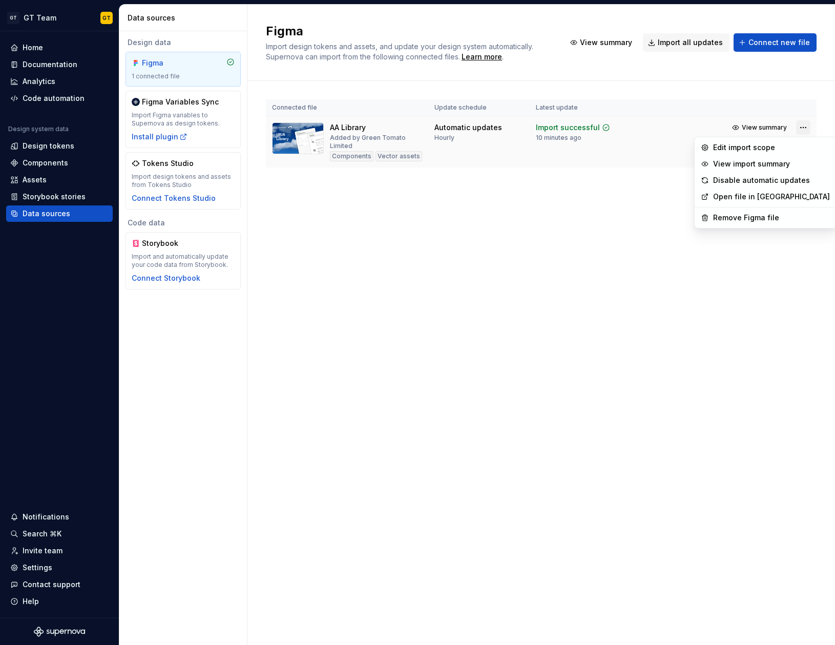
click at [800, 124] on html "GT GT Team GT Home Documentation Analytics Code automation Design system data D…" at bounding box center [417, 322] width 835 height 645
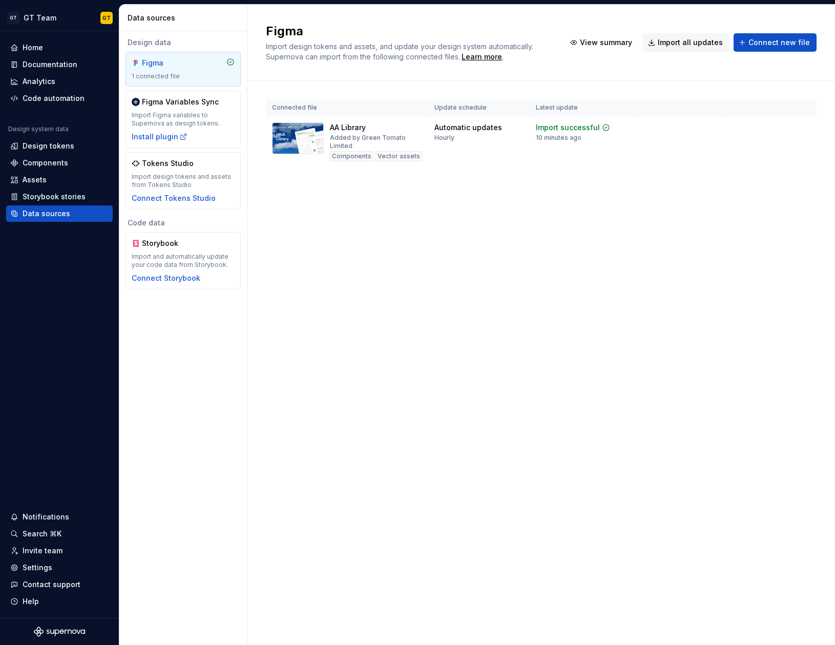
click at [566, 188] on html "GT GT Team GT Home Documentation Analytics Code automation Design system data D…" at bounding box center [417, 322] width 835 height 645
click at [41, 177] on div "Assets" at bounding box center [35, 180] width 24 height 10
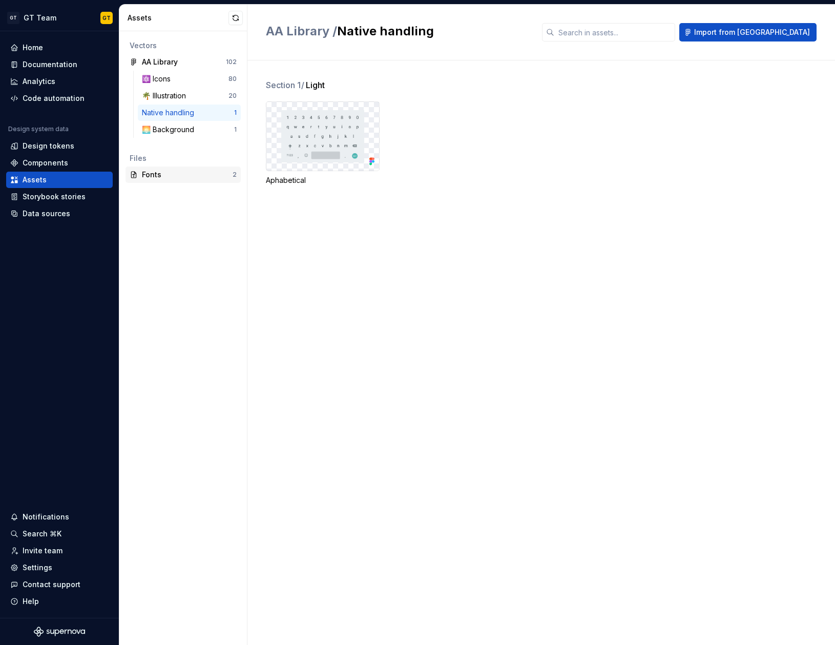
click at [174, 176] on div "Fonts" at bounding box center [187, 174] width 91 height 10
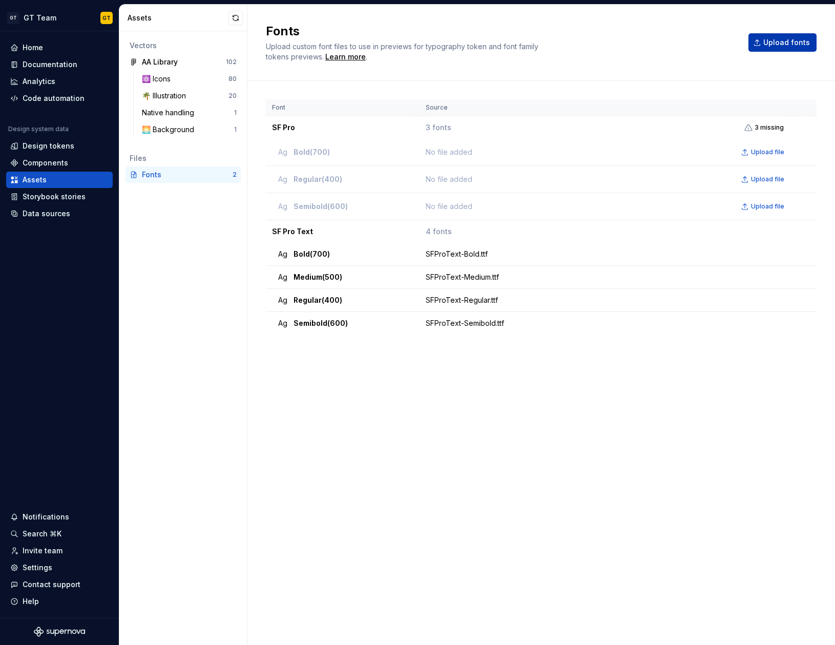
click at [781, 42] on span "Upload fonts" at bounding box center [786, 42] width 47 height 10
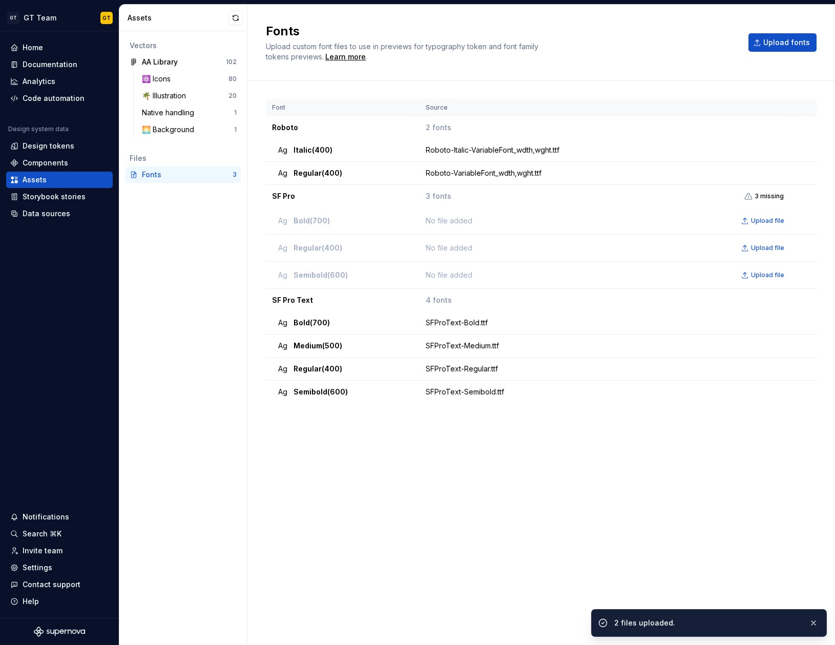
click at [380, 503] on div "Font Source Roboto 2 fonts Ag Italic (400) Roboto-Italic-VariableFont_wdth,wght…" at bounding box center [541, 352] width 550 height 506
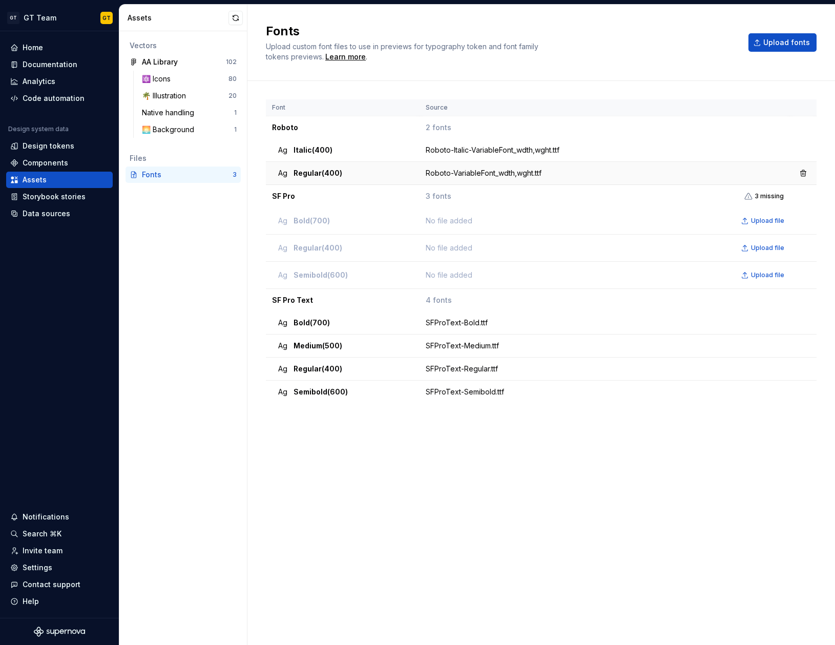
click at [337, 166] on td "Ag Regular (400)" at bounding box center [343, 173] width 154 height 23
click at [800, 39] on span "Upload fonts" at bounding box center [786, 42] width 47 height 10
click at [755, 44] on button "Upload fonts" at bounding box center [782, 42] width 68 height 18
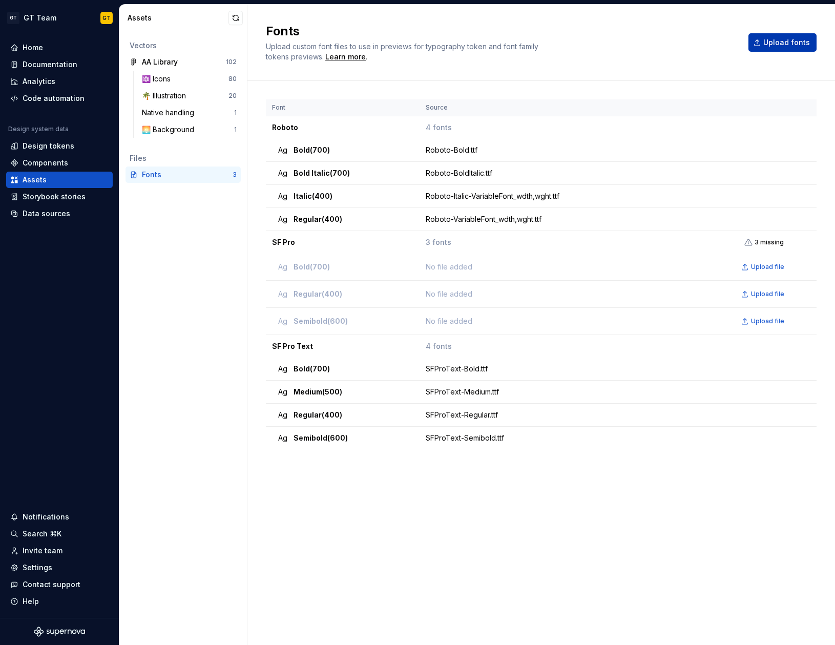
click at [764, 42] on button "Upload fonts" at bounding box center [782, 42] width 68 height 18
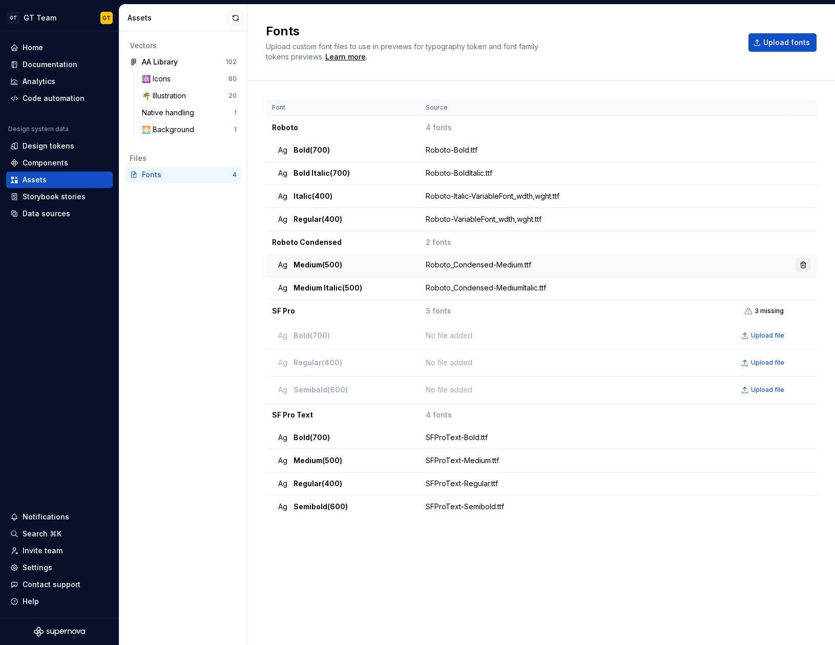
click at [802, 263] on button "button" at bounding box center [803, 265] width 14 height 14
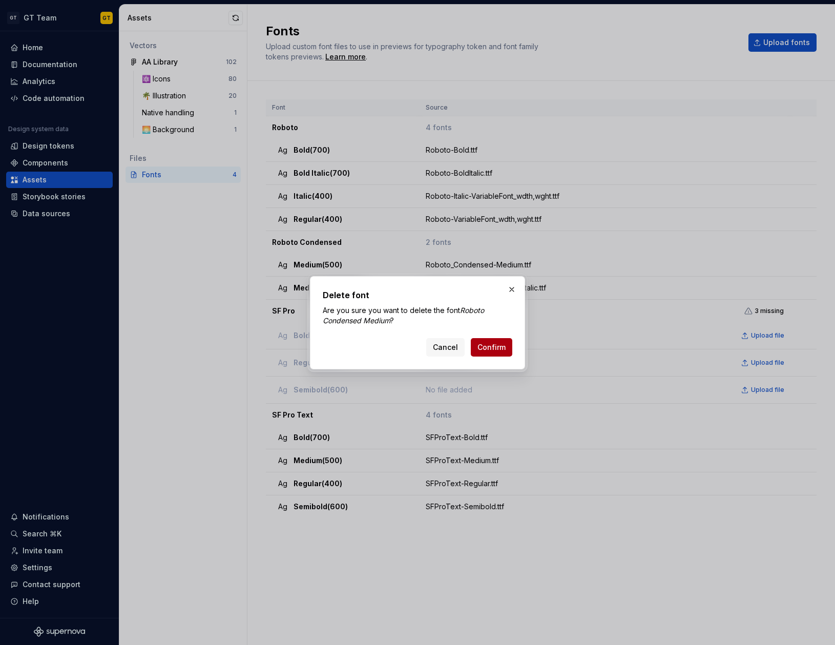
click at [490, 344] on span "Confirm" at bounding box center [491, 347] width 28 height 10
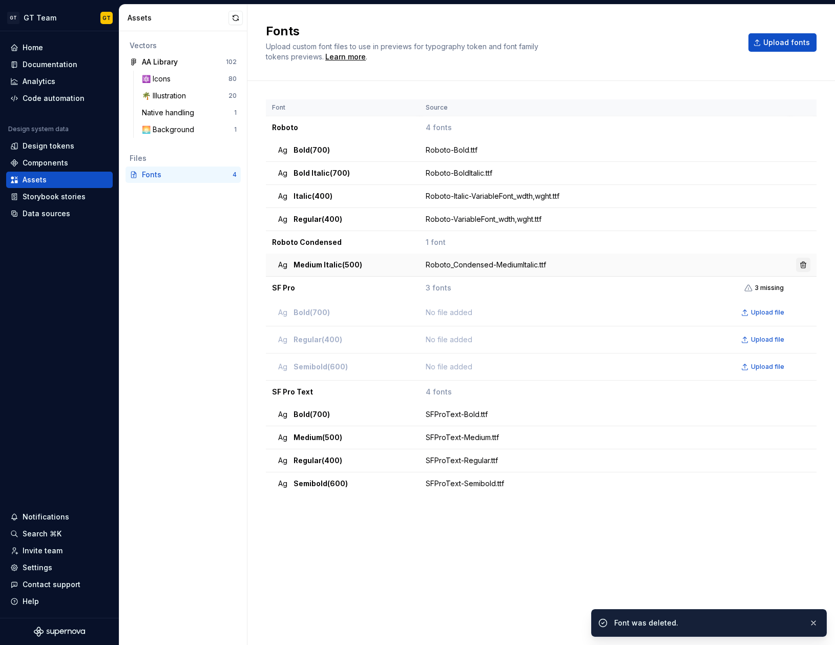
click at [800, 260] on button "button" at bounding box center [803, 265] width 14 height 14
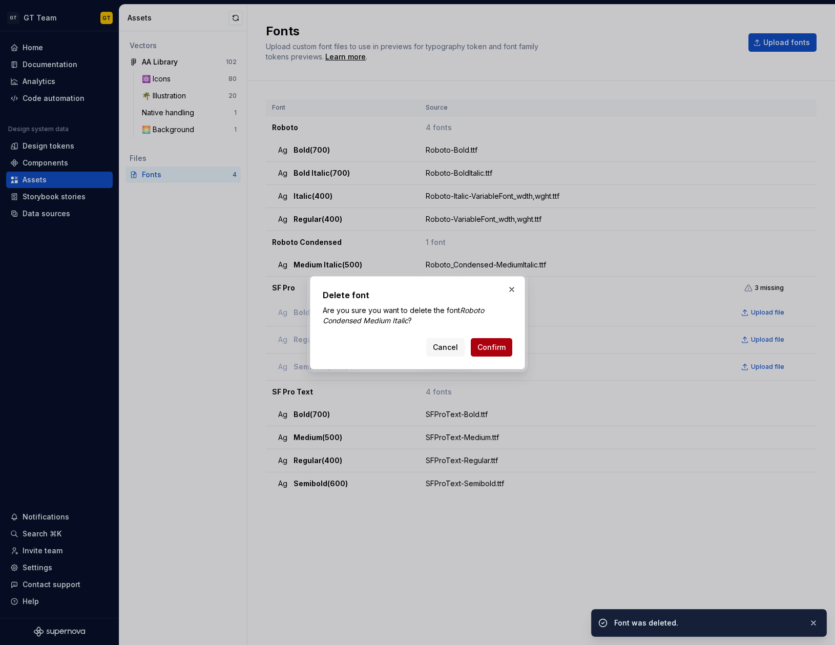
click at [483, 348] on span "Confirm" at bounding box center [491, 347] width 28 height 10
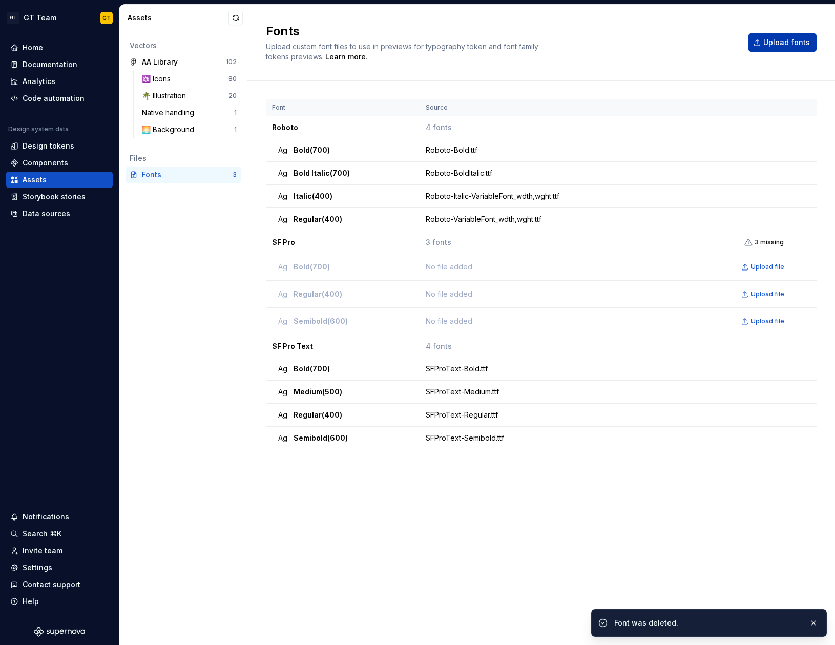
click at [784, 47] on span "Upload fonts" at bounding box center [786, 42] width 47 height 10
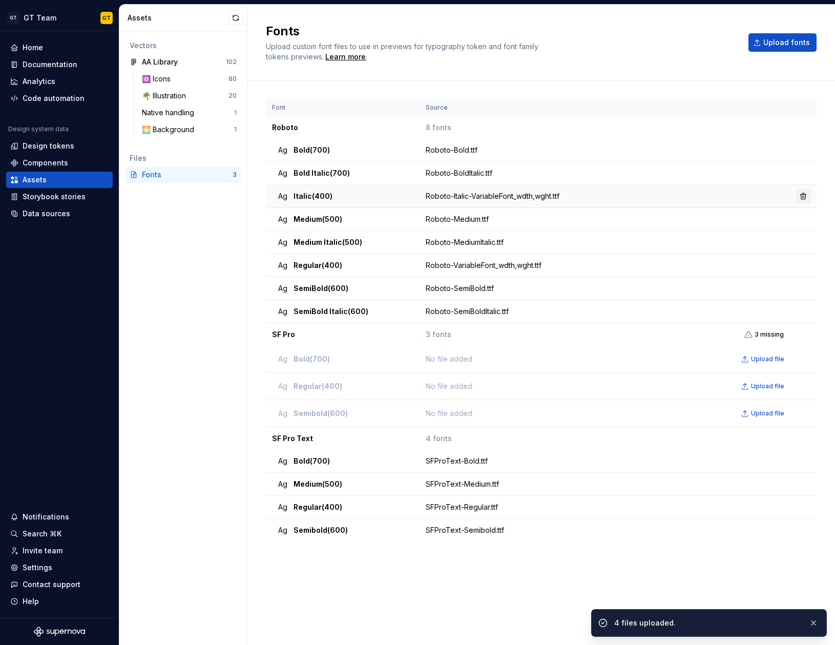
click at [804, 196] on button "button" at bounding box center [803, 196] width 14 height 14
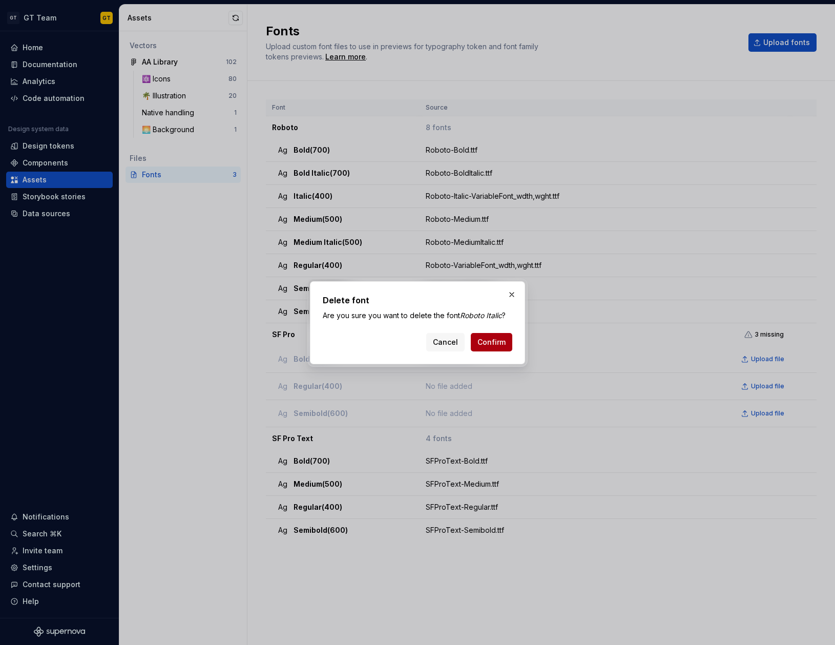
click at [495, 339] on span "Confirm" at bounding box center [491, 342] width 28 height 10
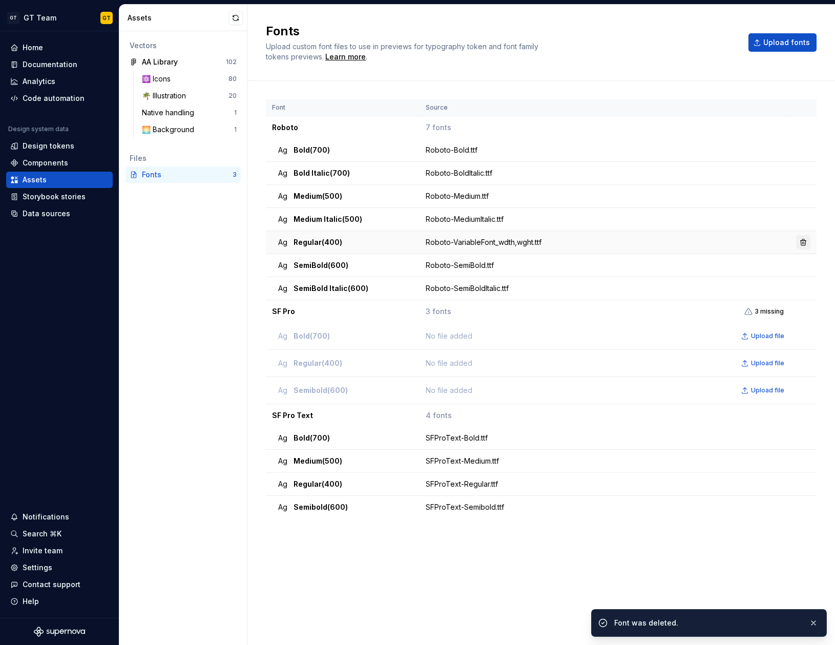
click at [805, 243] on button "button" at bounding box center [803, 242] width 14 height 14
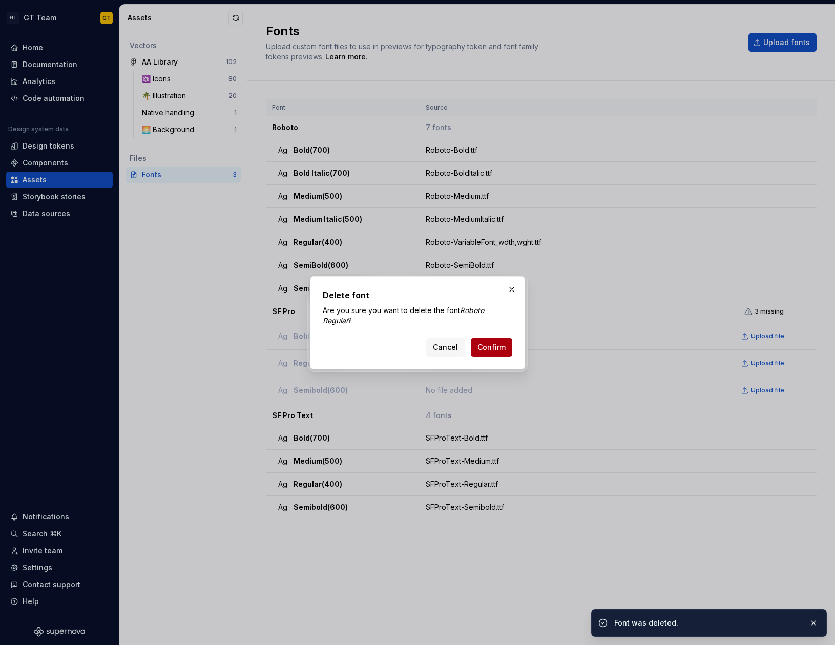
click at [491, 350] on span "Confirm" at bounding box center [491, 347] width 28 height 10
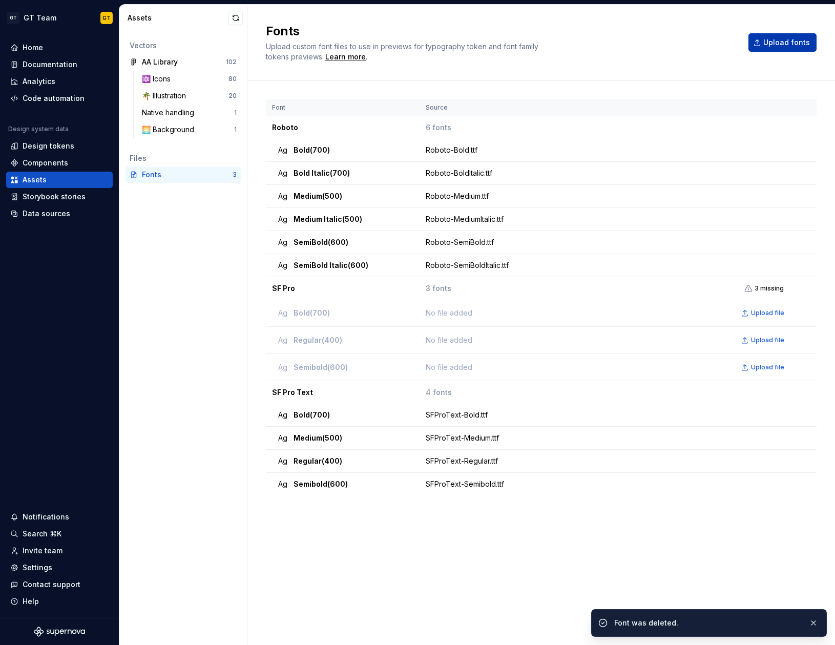
click at [786, 48] on button "Upload fonts" at bounding box center [782, 42] width 68 height 18
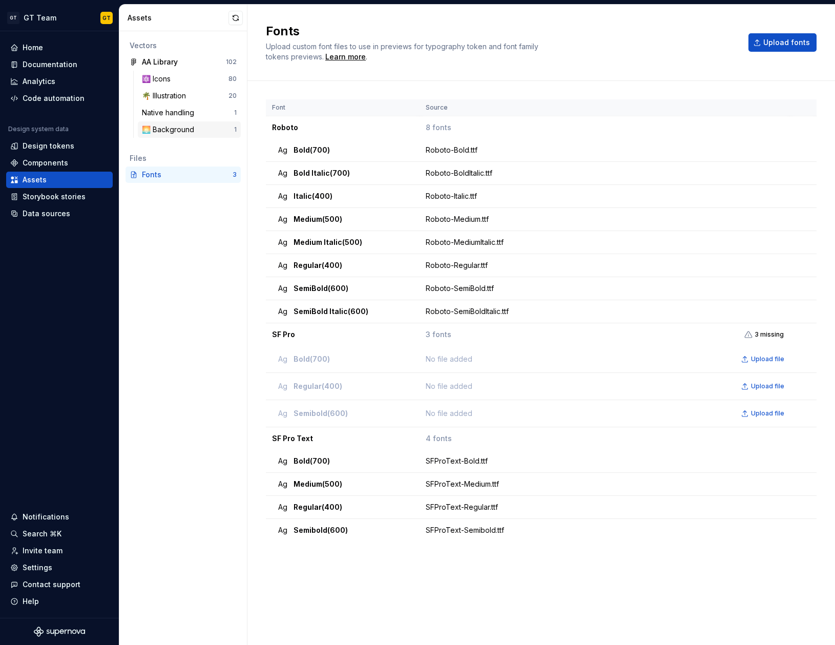
click at [186, 129] on div "🌅 Background" at bounding box center [170, 129] width 56 height 10
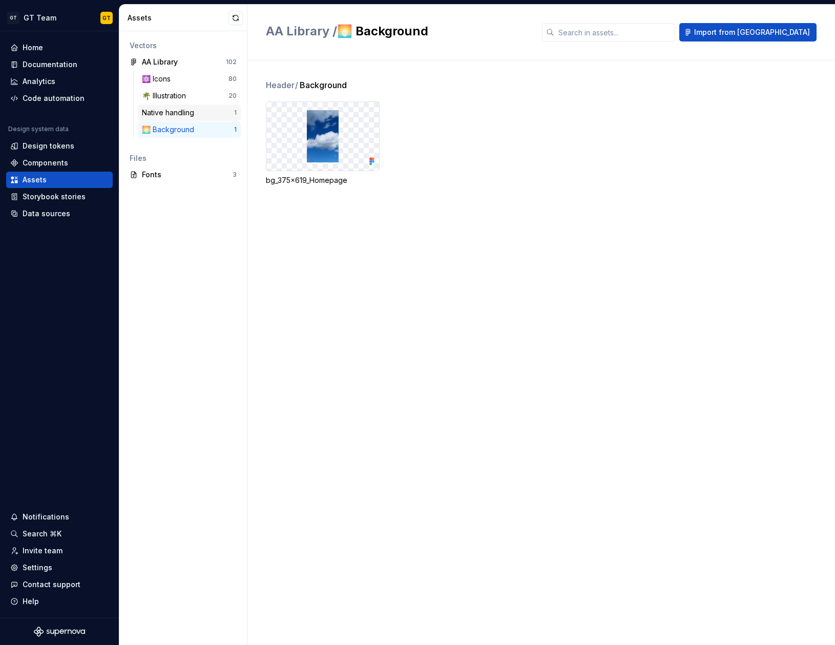
click at [207, 110] on div "Native handling" at bounding box center [188, 113] width 92 height 10
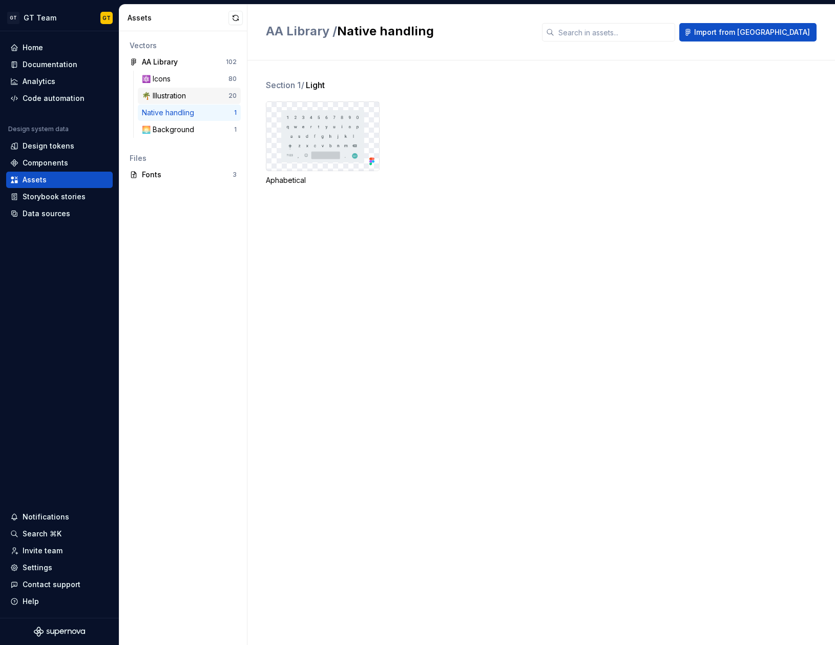
click at [196, 93] on div "🌴 Illustration" at bounding box center [185, 96] width 87 height 10
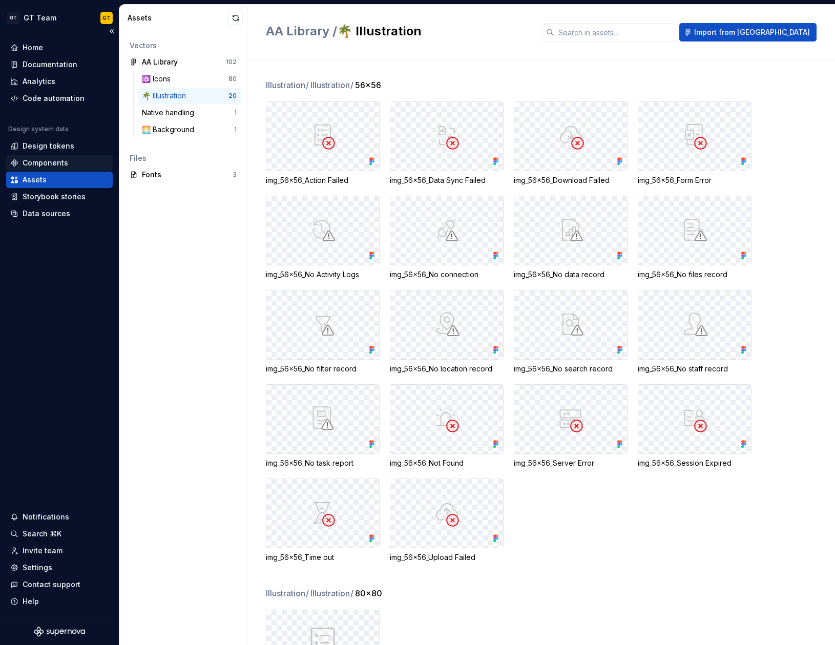
click at [47, 163] on div "Components" at bounding box center [46, 163] width 46 height 10
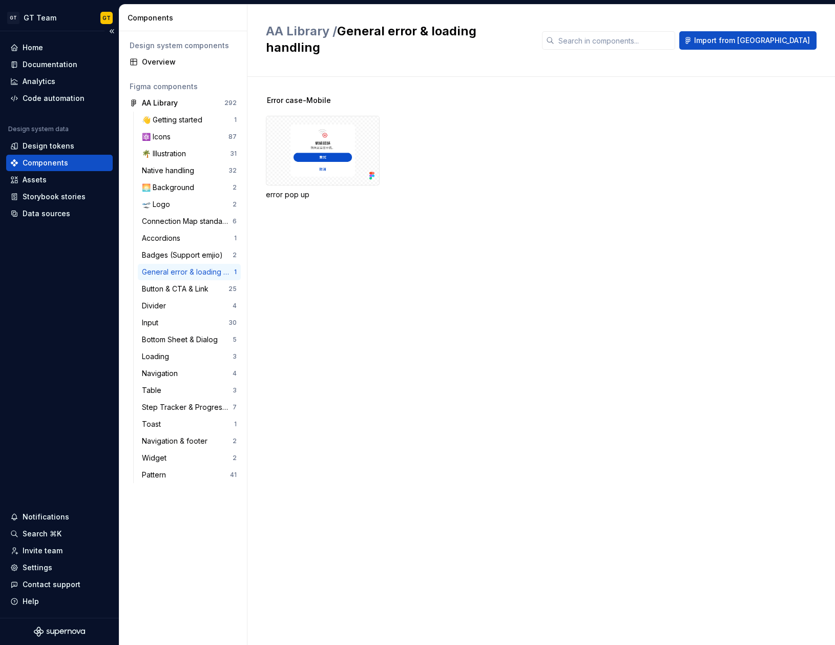
click at [60, 129] on div "Design system data" at bounding box center [38, 129] width 60 height 8
click at [36, 46] on div "Home" at bounding box center [33, 48] width 20 height 10
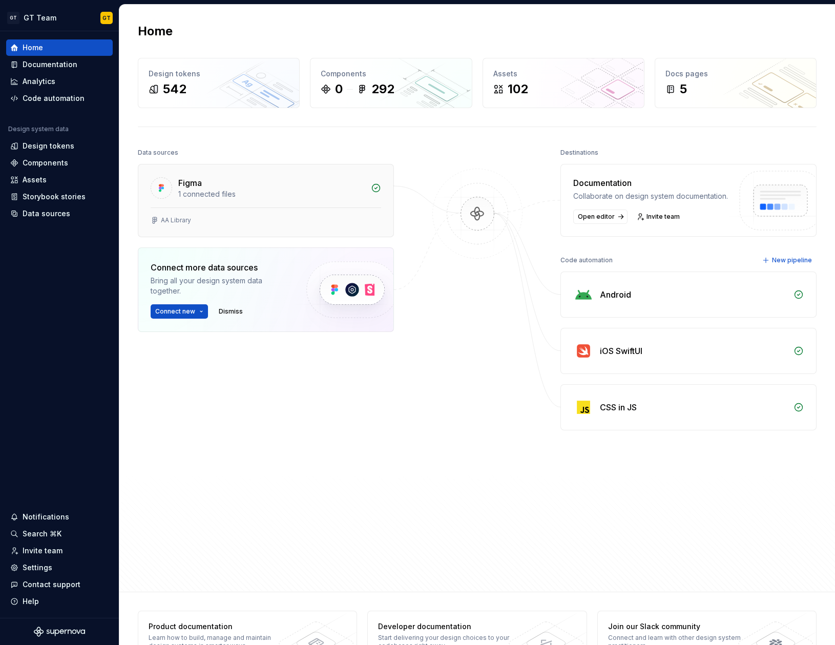
click at [304, 219] on div "AA Library" at bounding box center [266, 220] width 230 height 8
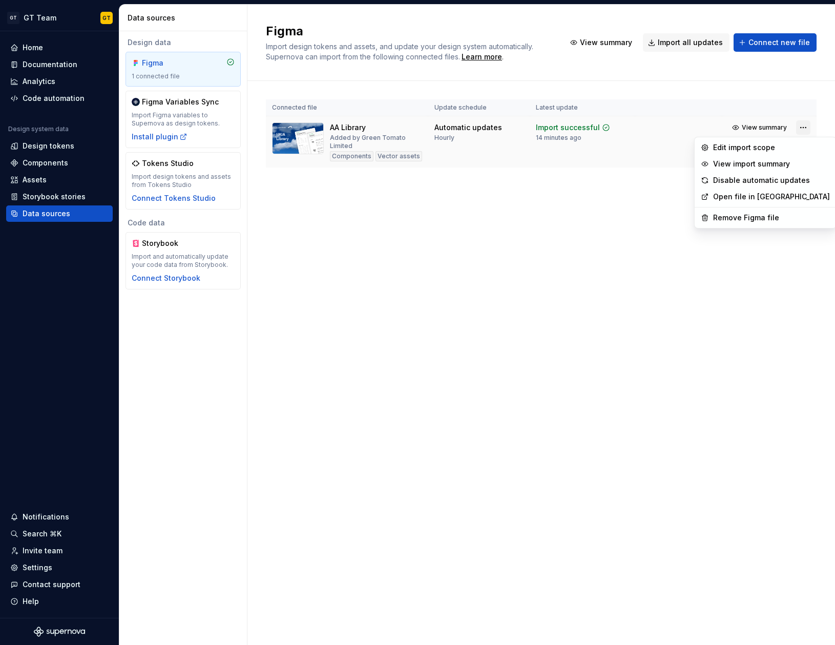
click at [802, 126] on html "GT GT Team GT Home Documentation Analytics Code automation Design system data D…" at bounding box center [417, 322] width 835 height 645
click at [777, 146] on div "Edit import scope" at bounding box center [771, 147] width 117 height 10
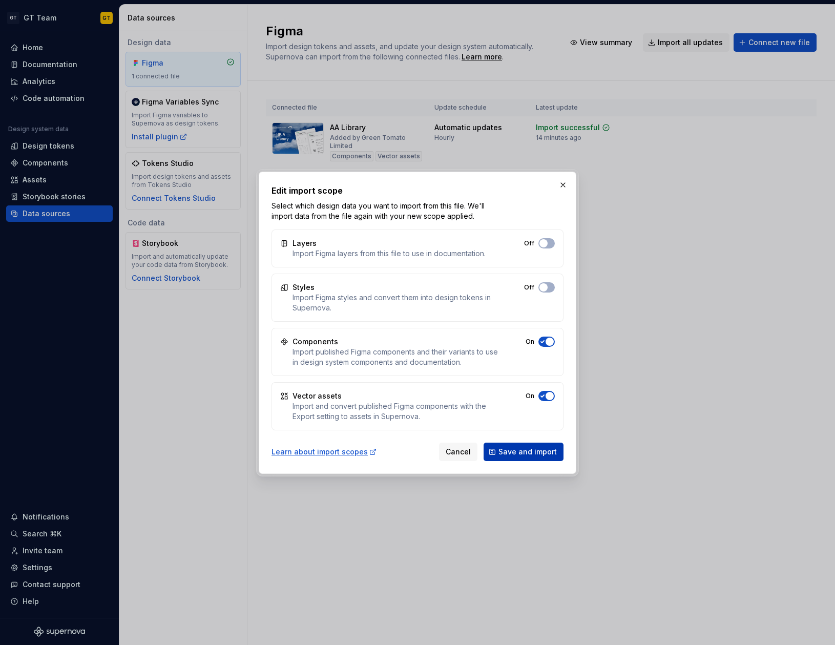
click at [539, 453] on span "Save and import" at bounding box center [527, 452] width 58 height 10
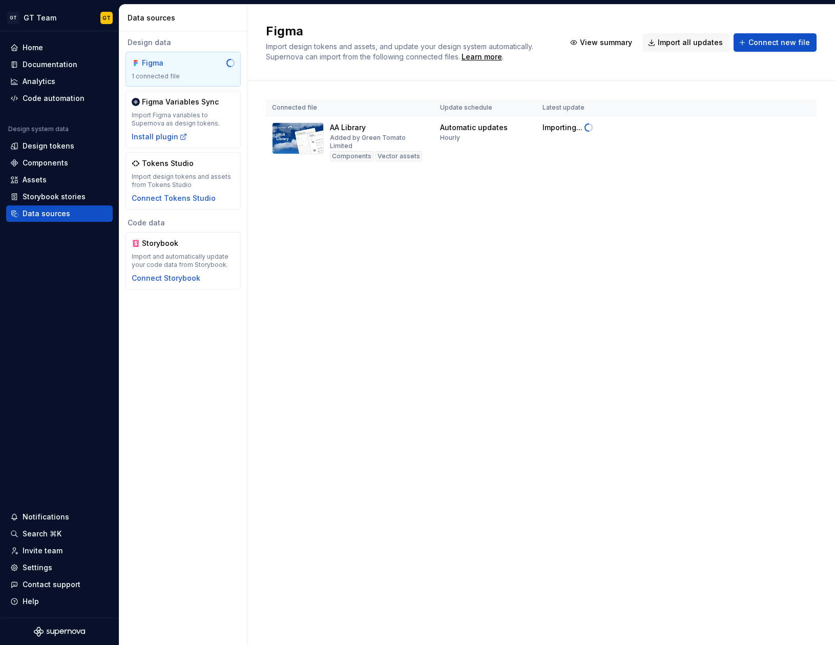
click at [449, 216] on div "Figma Import design tokens and assets, and update your design system automatica…" at bounding box center [540, 325] width 587 height 640
click at [57, 151] on div "Design tokens" at bounding box center [49, 146] width 52 height 10
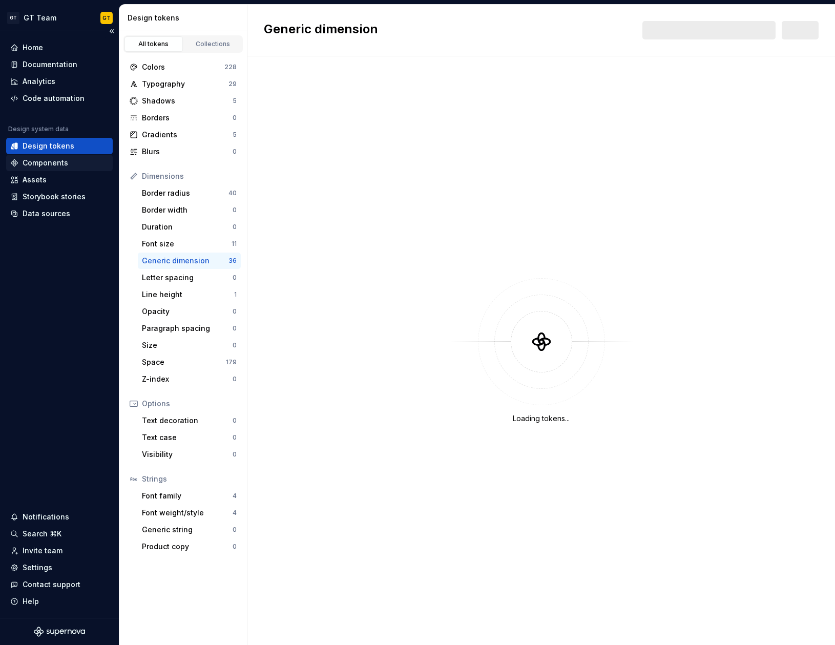
click at [61, 163] on div "Components" at bounding box center [46, 163] width 46 height 10
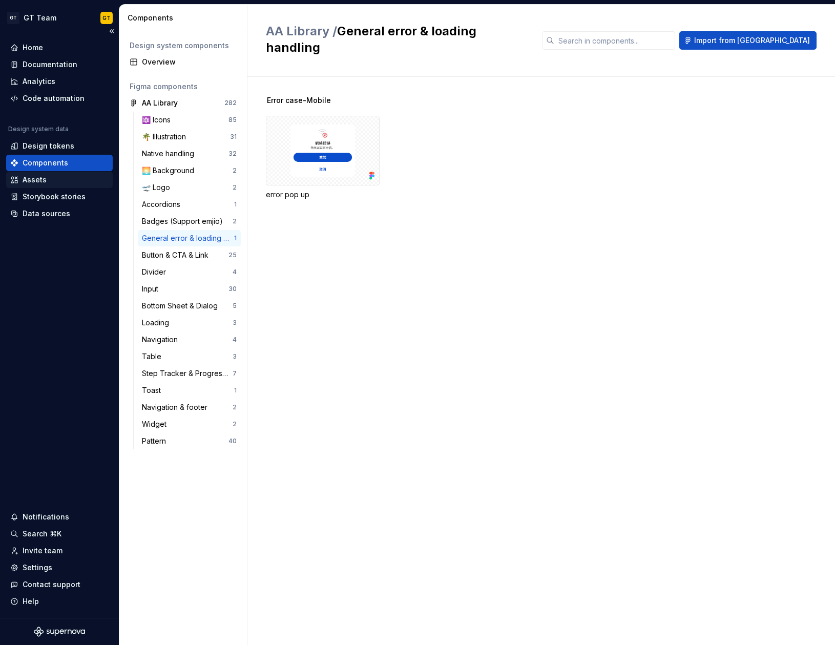
click at [45, 179] on div "Assets" at bounding box center [35, 180] width 24 height 10
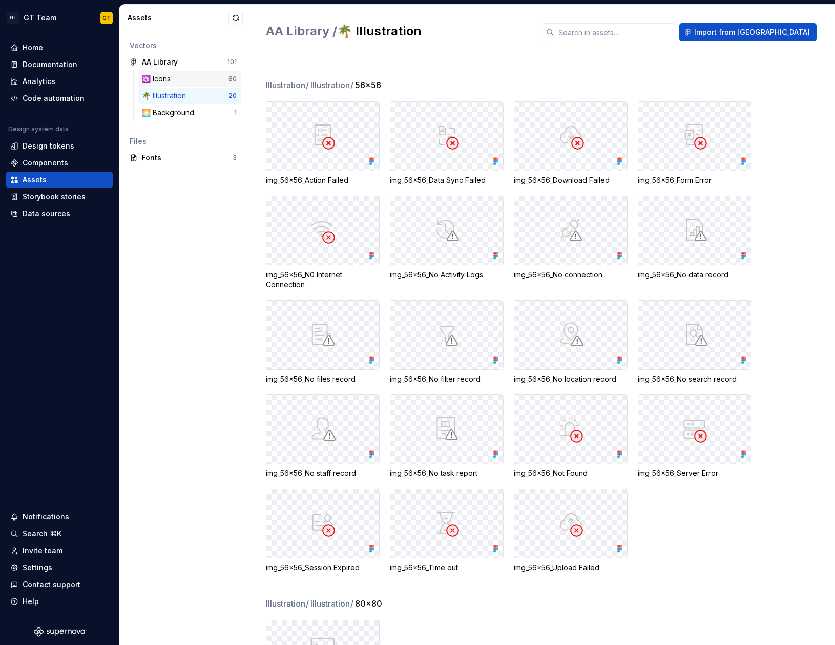
click at [188, 78] on div "⚛️ Icons" at bounding box center [185, 79] width 87 height 10
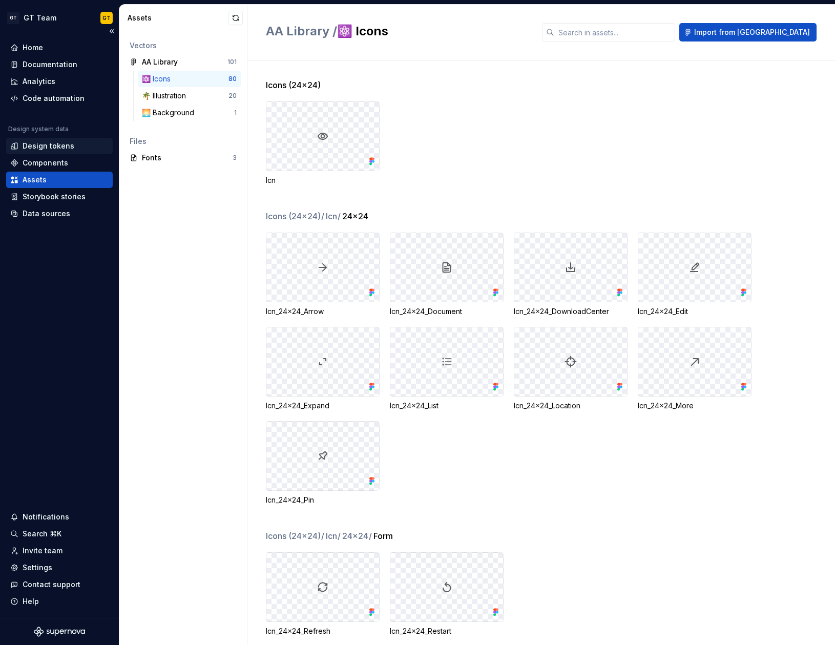
click at [62, 143] on div "Design tokens" at bounding box center [49, 146] width 52 height 10
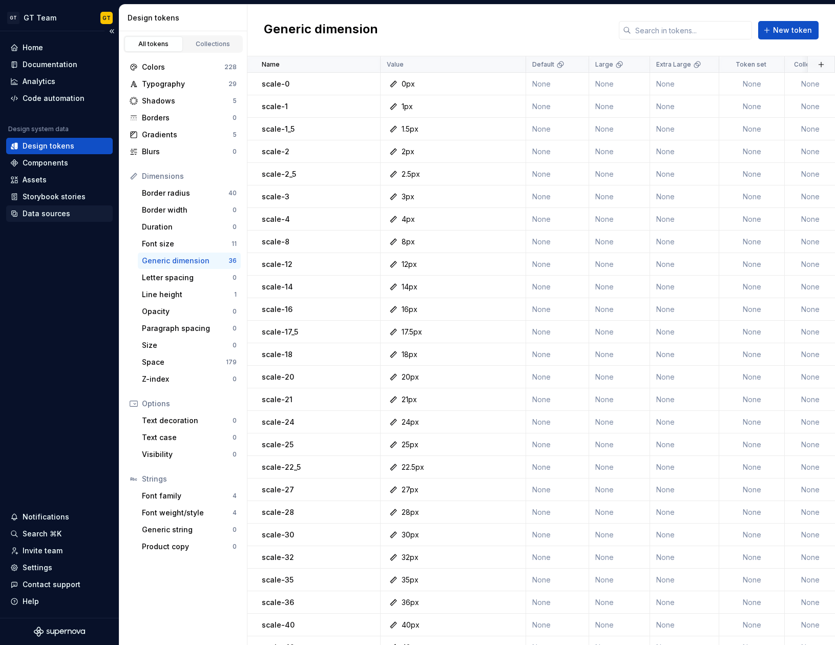
click at [32, 213] on div "Data sources" at bounding box center [47, 213] width 48 height 10
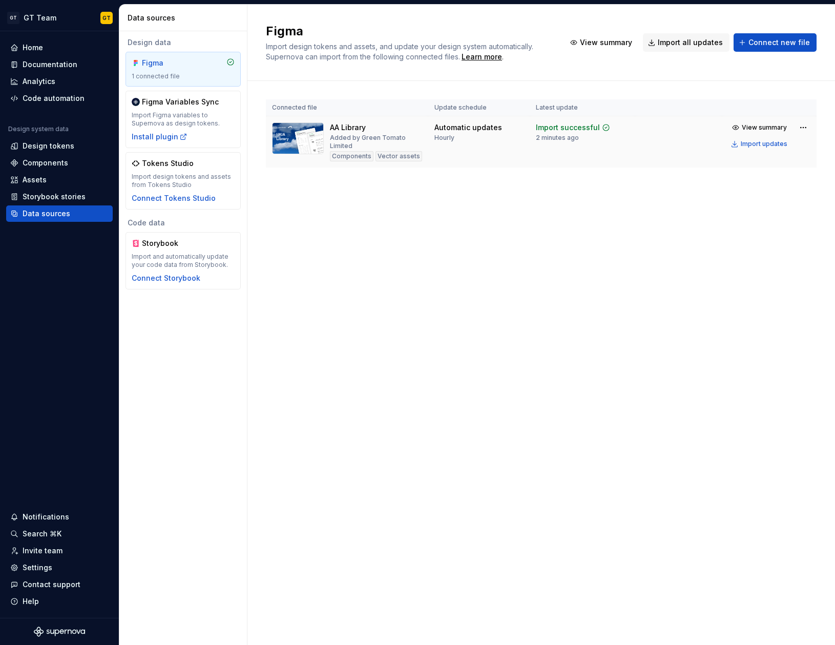
click at [670, 147] on td at bounding box center [678, 142] width 87 height 52
click at [799, 127] on html "GT GT Team GT Home Documentation Analytics Code automation Design system data D…" at bounding box center [417, 322] width 835 height 645
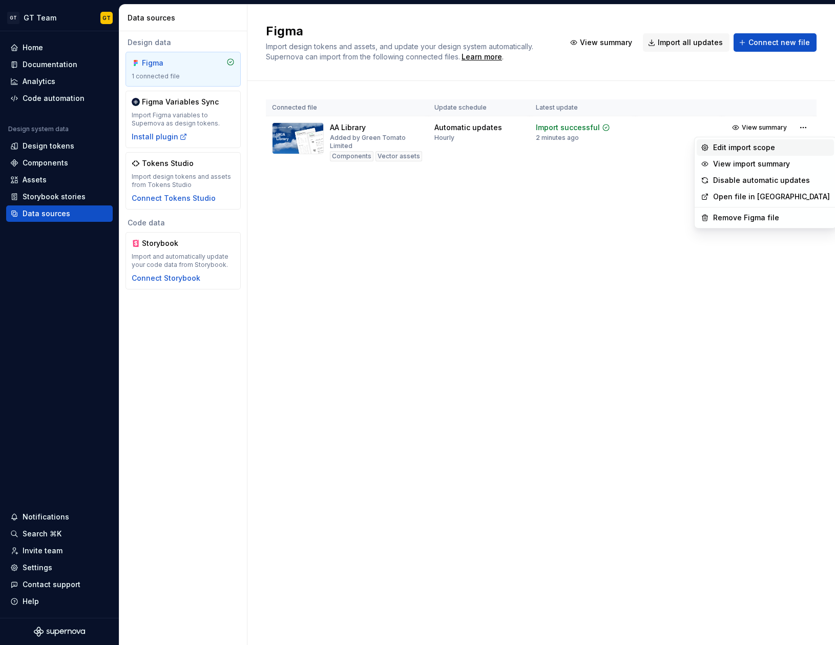
click at [760, 146] on div "Edit import scope" at bounding box center [771, 147] width 117 height 10
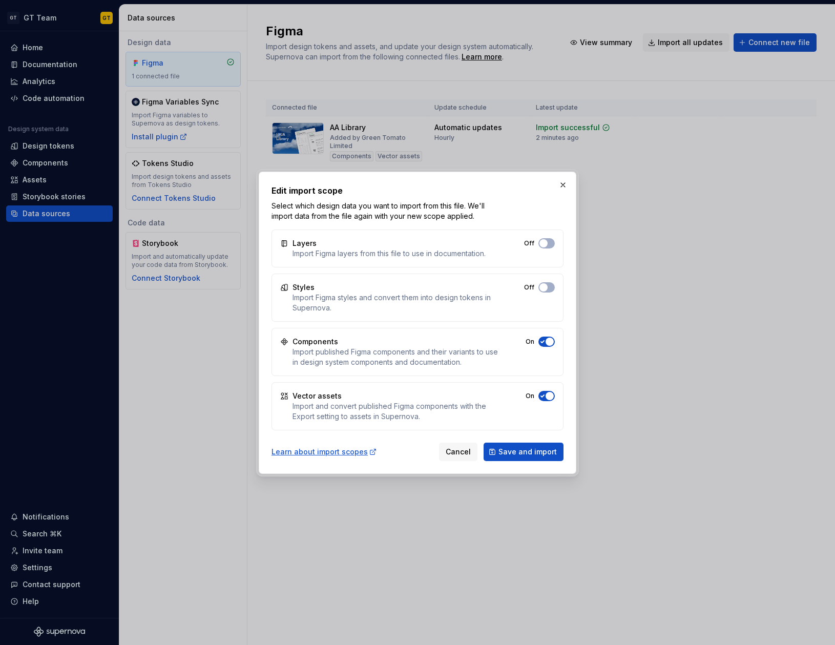
click at [546, 247] on span "button" at bounding box center [543, 243] width 8 height 8
click at [529, 445] on button "Save and import" at bounding box center [523, 451] width 80 height 18
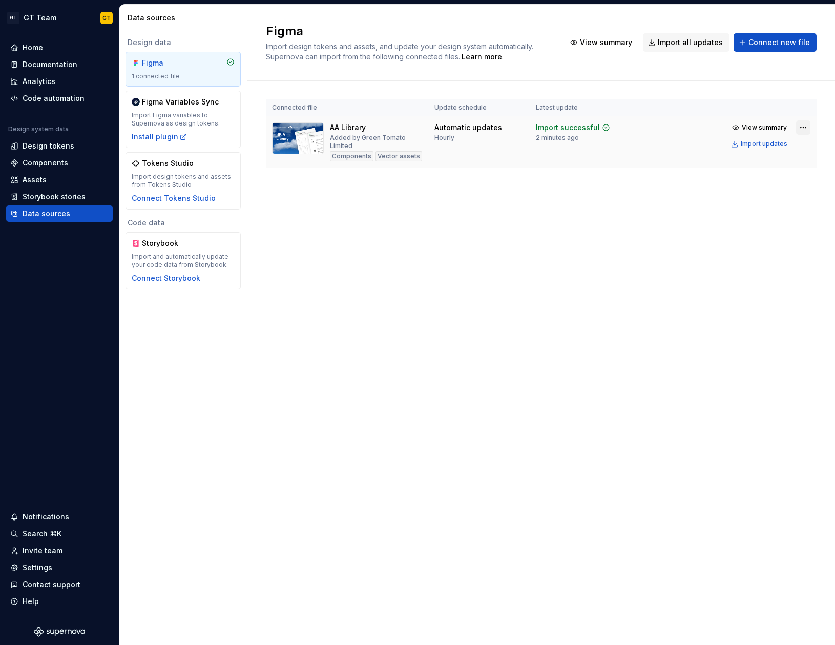
click at [803, 123] on html "GT GT Team GT Home Documentation Analytics Code automation Design system data D…" at bounding box center [417, 322] width 835 height 645
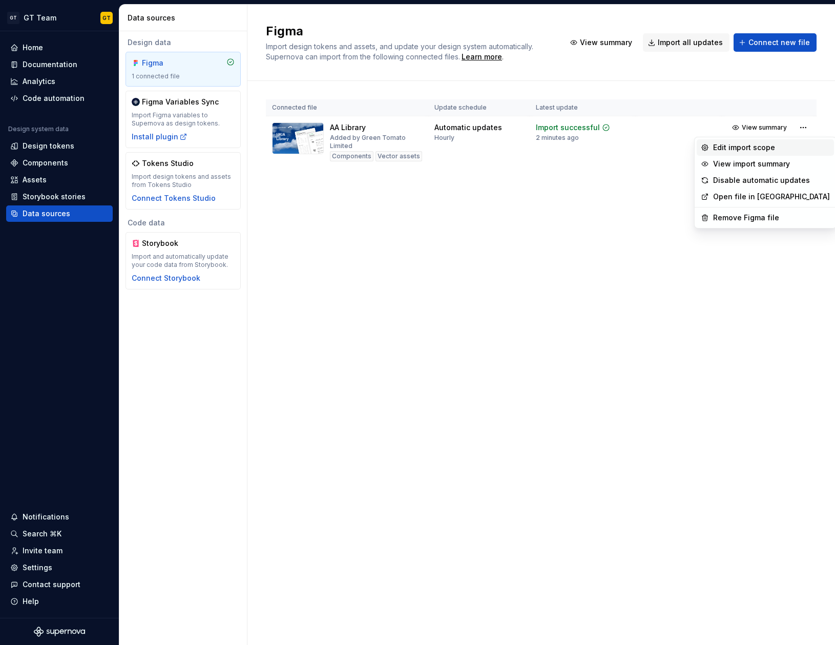
click at [748, 143] on div "Edit import scope" at bounding box center [771, 147] width 117 height 10
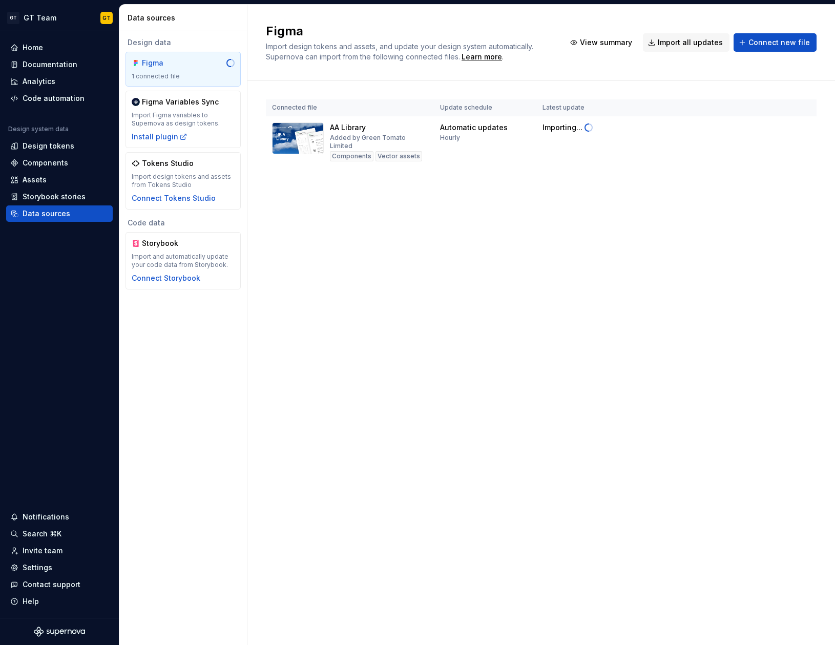
click at [425, 213] on div "Figma Import design tokens and assets, and update your design system automatica…" at bounding box center [540, 325] width 587 height 640
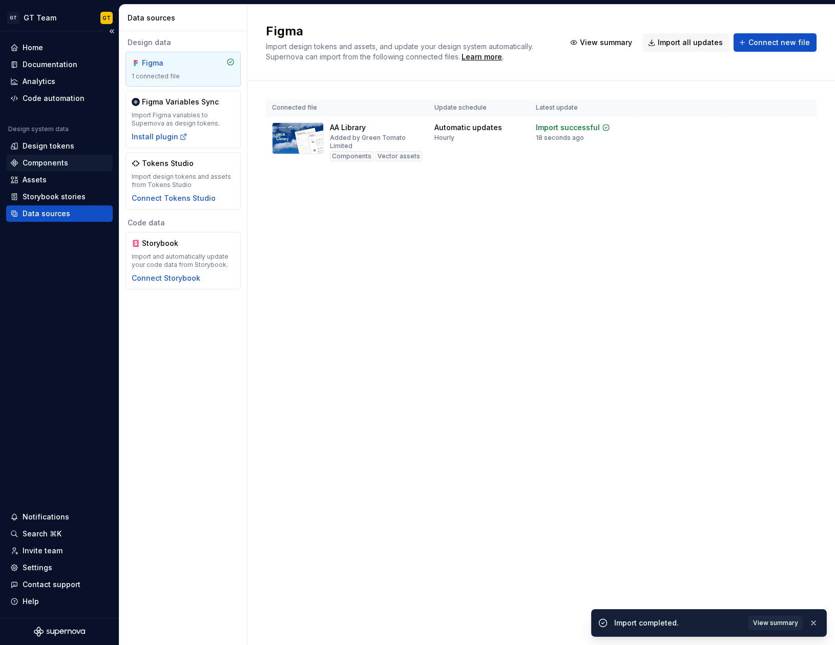
click at [44, 168] on div "Components" at bounding box center [59, 163] width 107 height 16
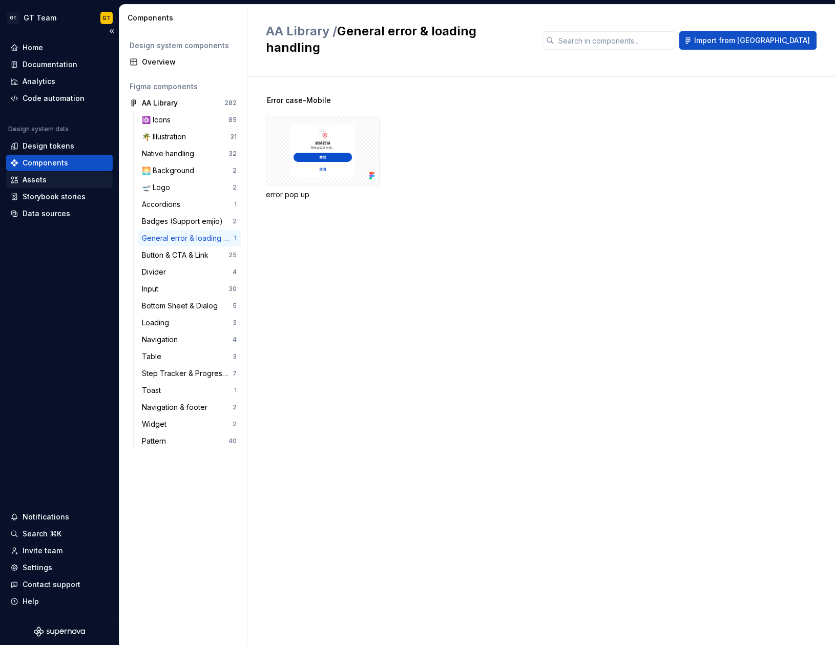
click at [46, 177] on div "Assets" at bounding box center [59, 180] width 98 height 10
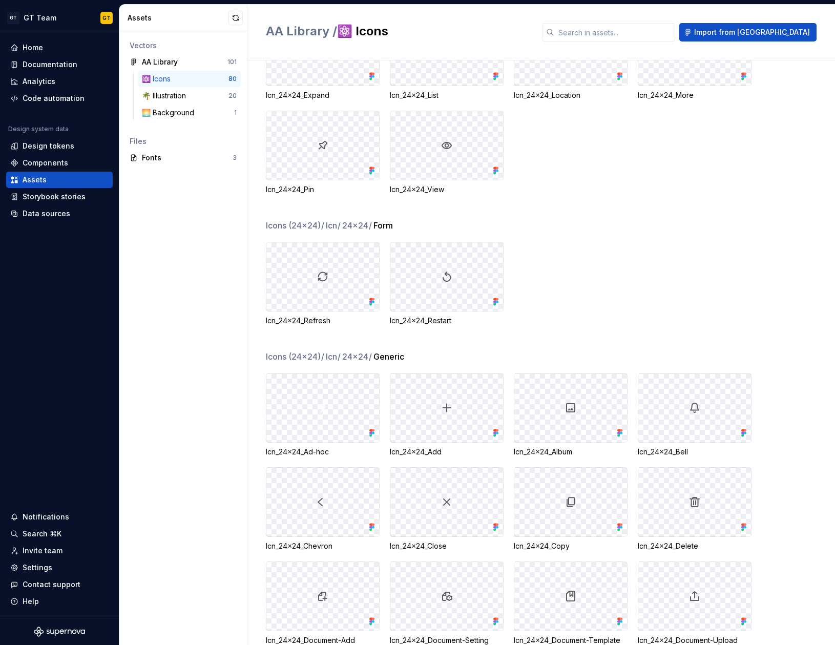
scroll to position [180, 0]
click at [562, 266] on div "Icn_24x24_Refresh Icn_24x24_Restart" at bounding box center [550, 283] width 569 height 84
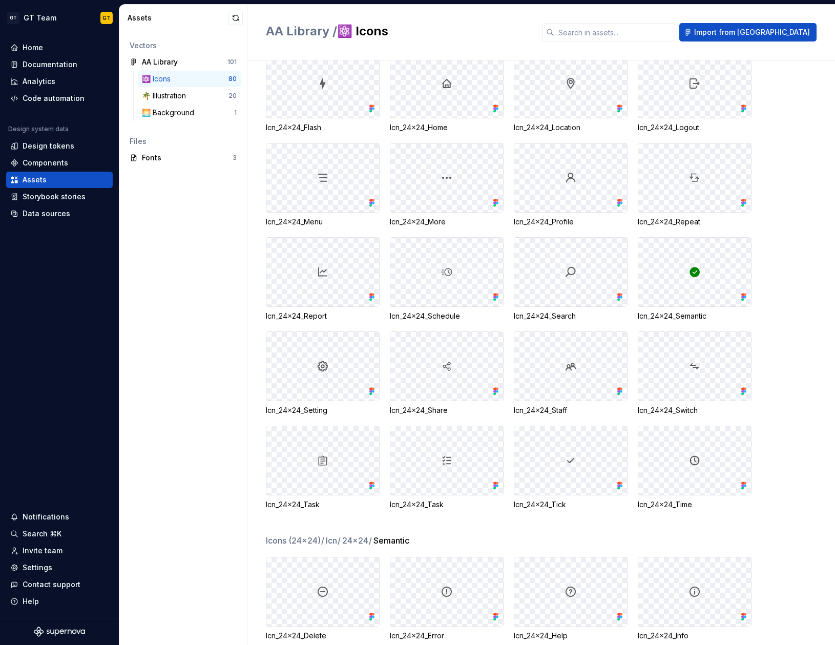
scroll to position [0, 0]
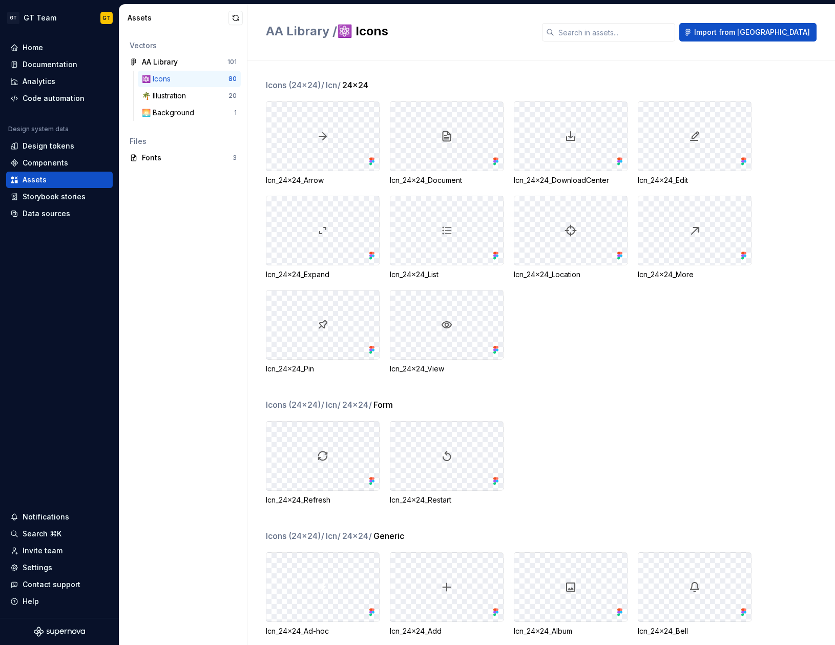
click at [433, 324] on div at bounding box center [446, 324] width 113 height 69
click at [504, 323] on div "Icn_24x24_Arrow Icn_24x24_Document Icn_24x24_DownloadCenter Icn_24x24_Edit Icn_…" at bounding box center [550, 237] width 569 height 272
click at [622, 352] on div "Icn_24x24_Arrow Icn_24x24_Document Icn_24x24_DownloadCenter Icn_24x24_Edit Icn_…" at bounding box center [550, 237] width 569 height 272
click at [472, 319] on div at bounding box center [446, 324] width 113 height 69
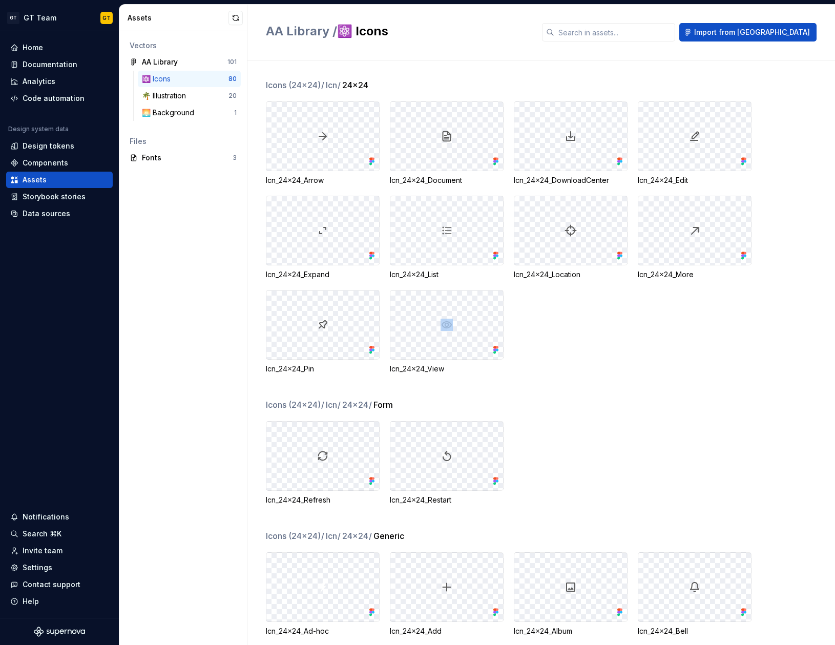
click at [472, 319] on div at bounding box center [446, 324] width 113 height 69
click at [469, 341] on div at bounding box center [446, 324] width 113 height 69
click at [413, 372] on div "Icn_24x24_View" at bounding box center [447, 369] width 114 height 10
click at [548, 384] on div "Icons (24x24) / Icn / 24x24 Icn_24x24_Arrow Icn_24x24_Document Icn_24x24_Downlo…" at bounding box center [550, 239] width 569 height 320
click at [346, 151] on div at bounding box center [322, 136] width 113 height 69
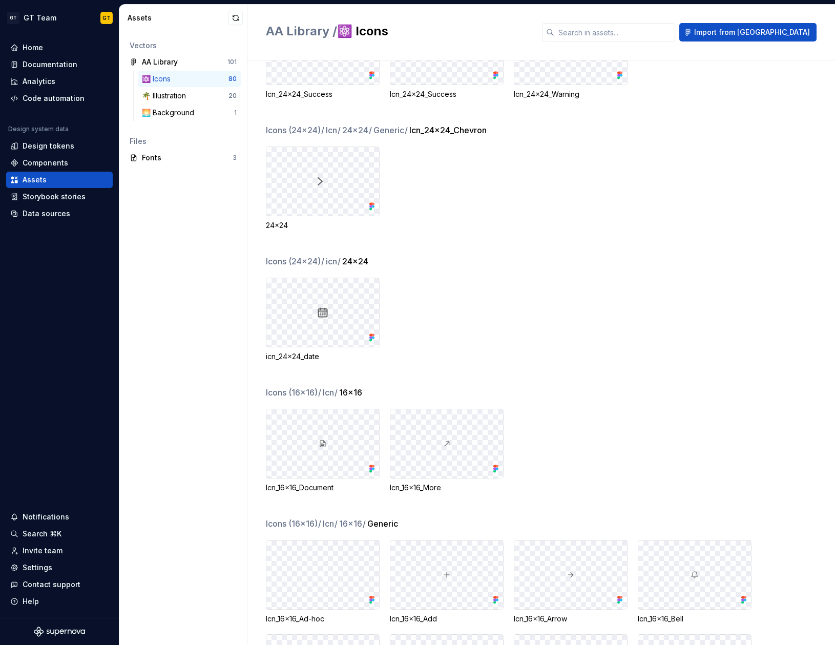
scroll to position [1390, 0]
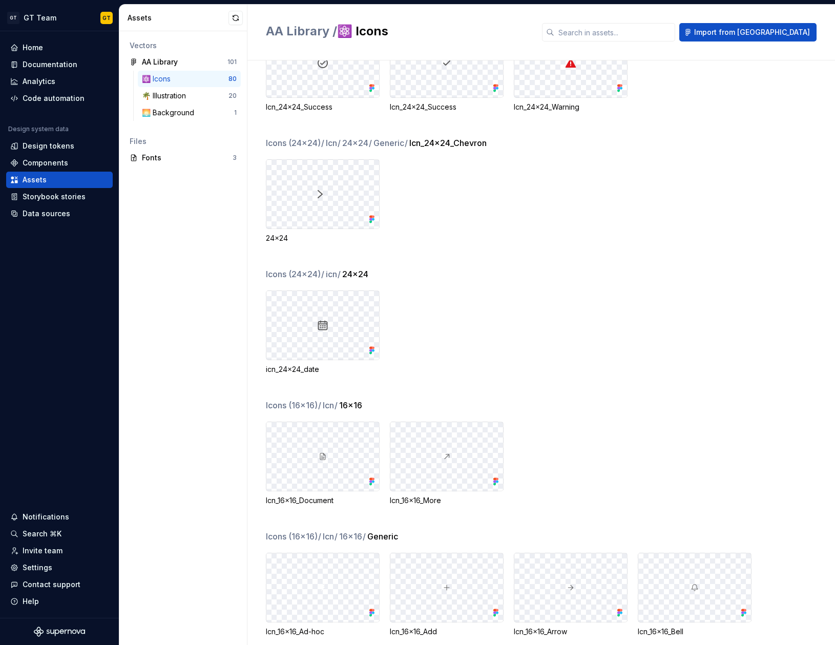
click at [571, 84] on div at bounding box center [570, 63] width 113 height 69
click at [588, 147] on div "Icons (24x24) / Icn / 24x24 / Generic / Icn_24x24_Chevron" at bounding box center [550, 143] width 569 height 12
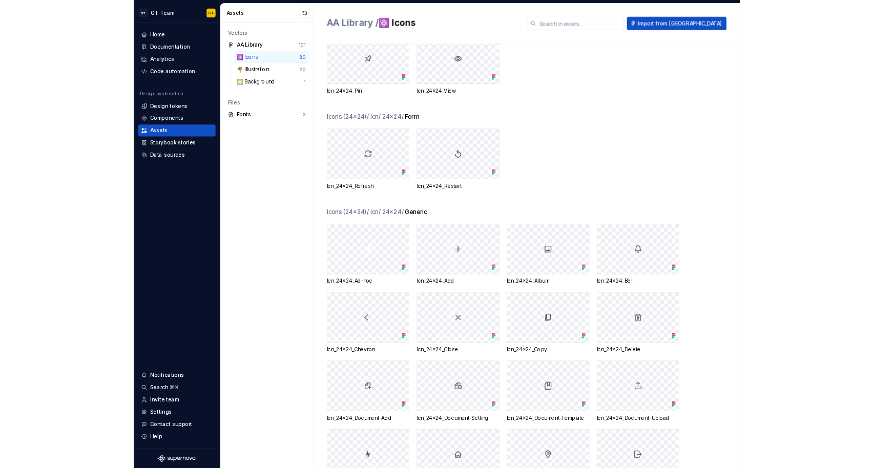
scroll to position [0, 0]
